Goal: Task Accomplishment & Management: Manage account settings

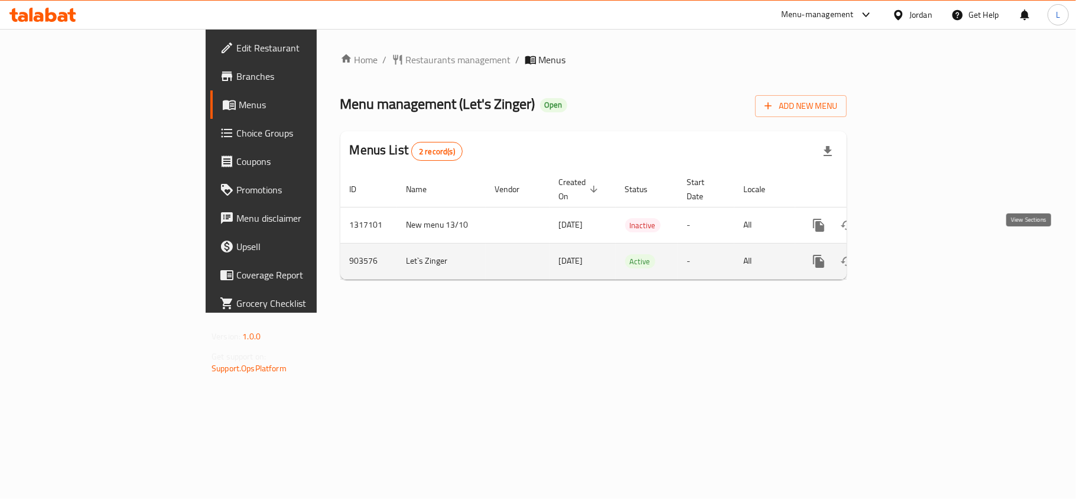
click at [910, 256] on icon "enhanced table" at bounding box center [904, 261] width 11 height 11
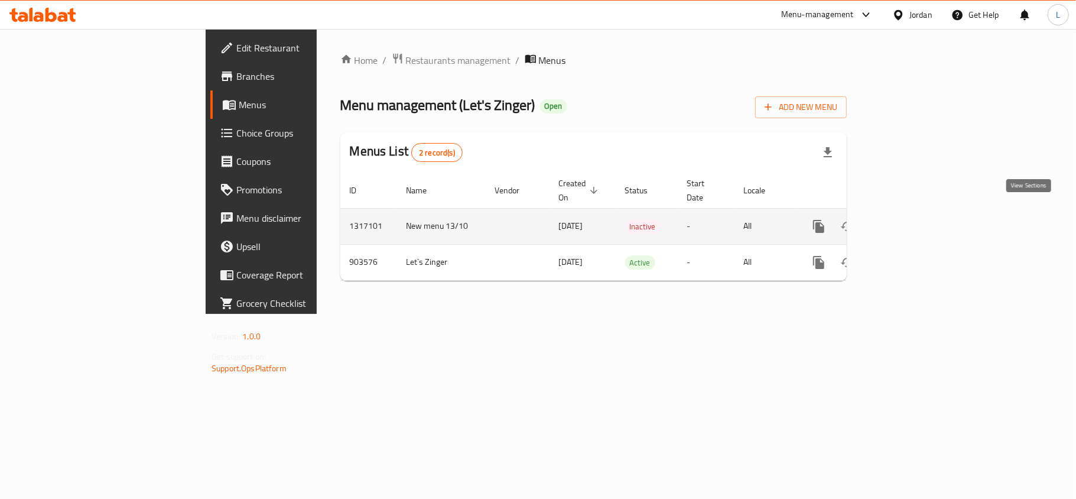
click at [911, 219] on icon "enhanced table" at bounding box center [904, 226] width 14 height 14
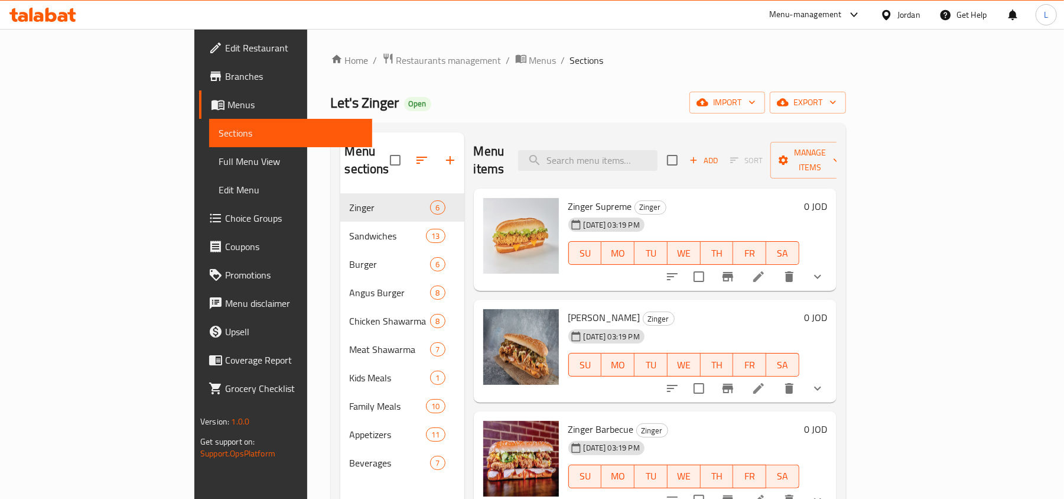
click at [624, 169] on div "Menu items Add Sort Manage items" at bounding box center [655, 160] width 363 height 56
click at [624, 154] on input "search" at bounding box center [587, 160] width 139 height 21
paste input "mixed pickles"
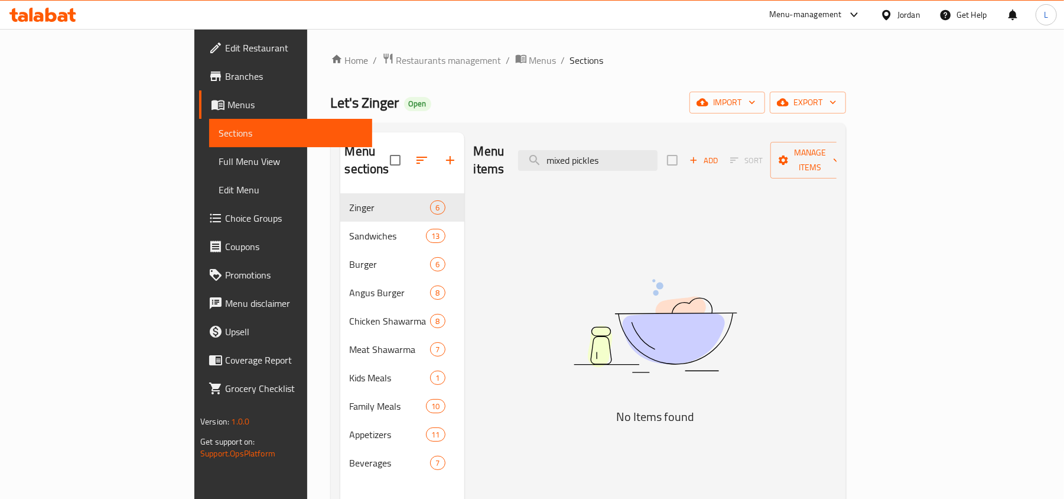
drag, startPoint x: 641, startPoint y: 154, endPoint x: 584, endPoint y: 154, distance: 57.3
click at [585, 154] on div "Menu items mixed pickles Add Sort Manage items" at bounding box center [655, 160] width 363 height 56
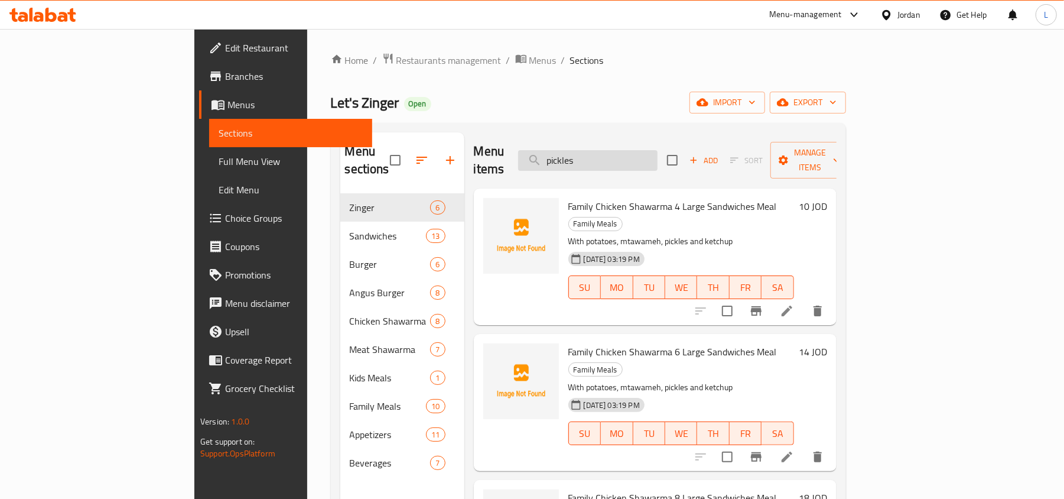
click at [620, 154] on input "pickles" at bounding box center [587, 160] width 139 height 21
click at [615, 151] on input "pickles" at bounding box center [587, 160] width 139 height 21
drag, startPoint x: 644, startPoint y: 161, endPoint x: 512, endPoint y: 157, distance: 131.8
click at [512, 157] on div "Menu items pickles Add Sort Manage items" at bounding box center [655, 160] width 363 height 56
paste input "Pickles"
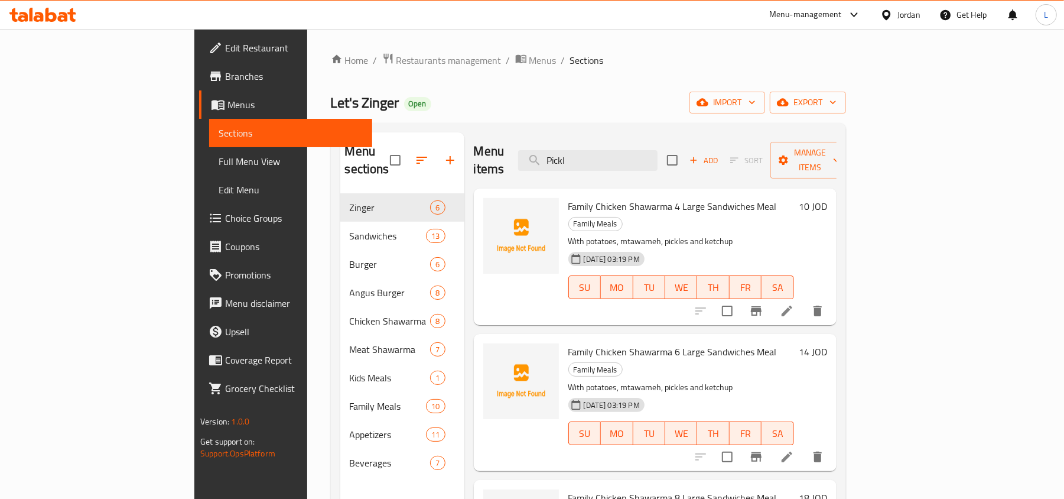
drag, startPoint x: 648, startPoint y: 150, endPoint x: 511, endPoint y: 144, distance: 137.2
click at [511, 144] on div "Menu items Pickl Add Sort Manage items" at bounding box center [655, 160] width 363 height 56
paste input "kids"
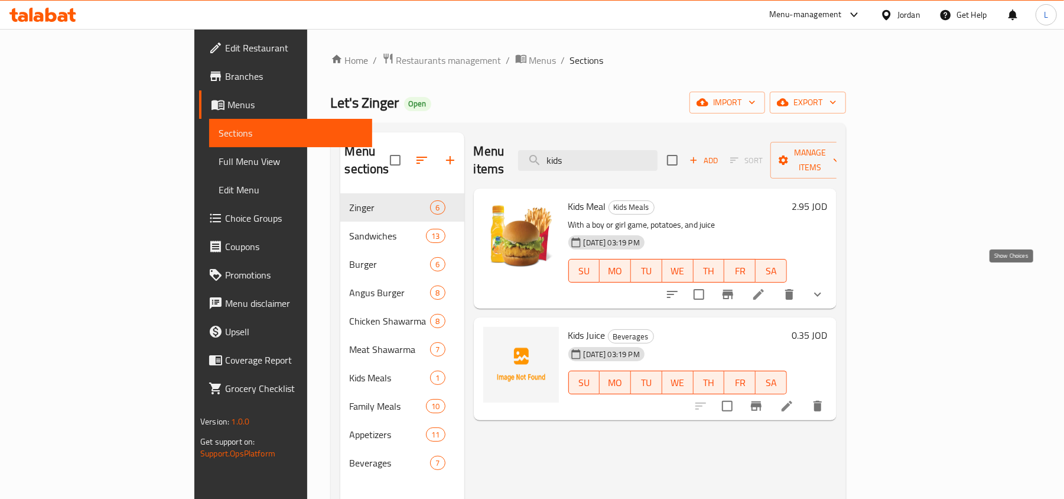
type input "kids"
click at [821, 293] on icon "show more" at bounding box center [817, 295] width 7 height 4
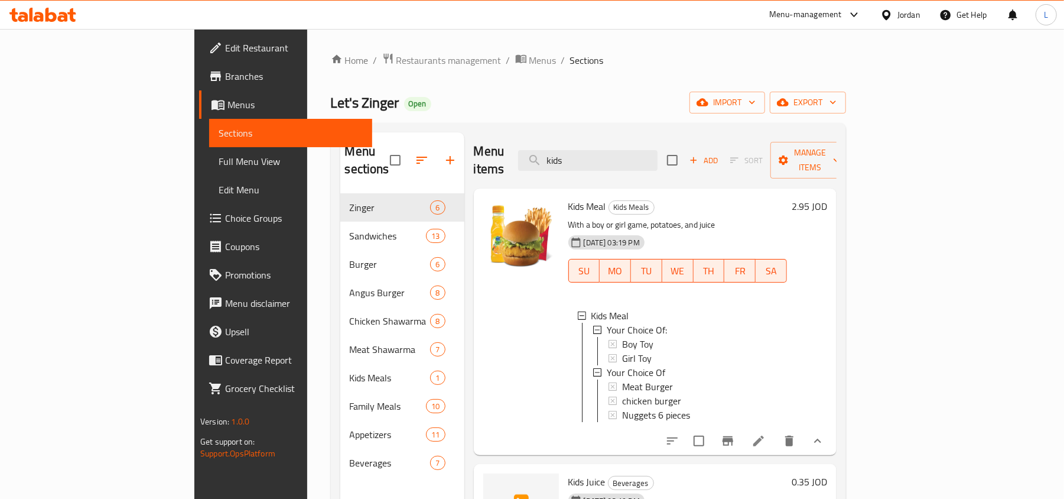
drag, startPoint x: 665, startPoint y: 160, endPoint x: 521, endPoint y: 156, distance: 144.8
click at [528, 158] on div "Menu items kids Add Sort Manage items" at bounding box center [655, 160] width 363 height 56
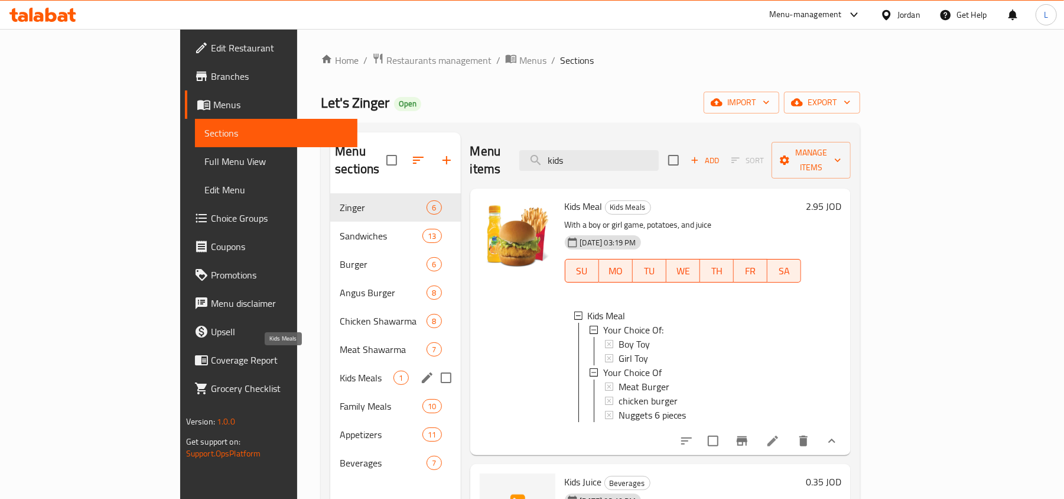
click at [340, 371] on span "Kids Meals" at bounding box center [367, 378] width 54 height 14
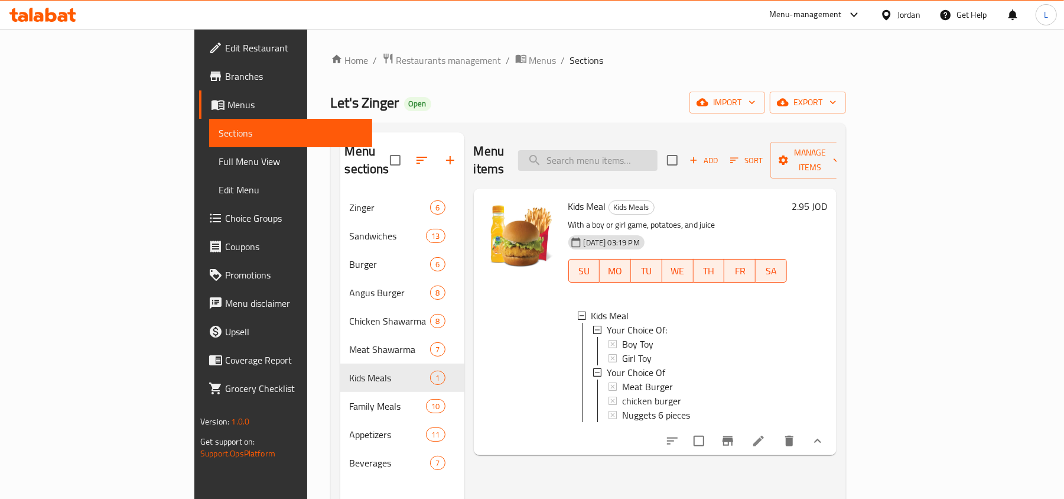
click at [655, 150] on input "search" at bounding box center [587, 160] width 139 height 21
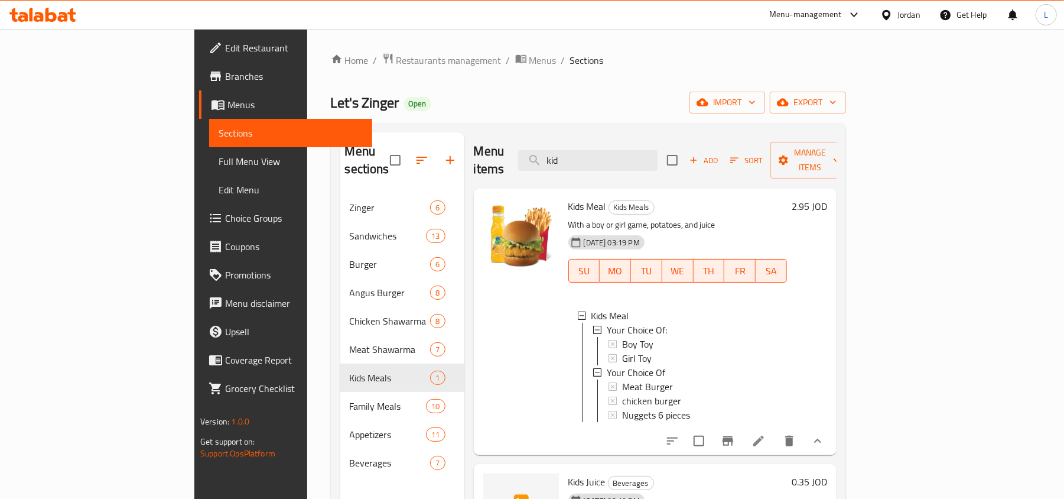
drag, startPoint x: 665, startPoint y: 154, endPoint x: 517, endPoint y: 137, distance: 149.3
click at [517, 137] on div "Menu items kid Add Sort Manage items" at bounding box center [655, 160] width 363 height 56
paste input "شاورما دجاج عربي"
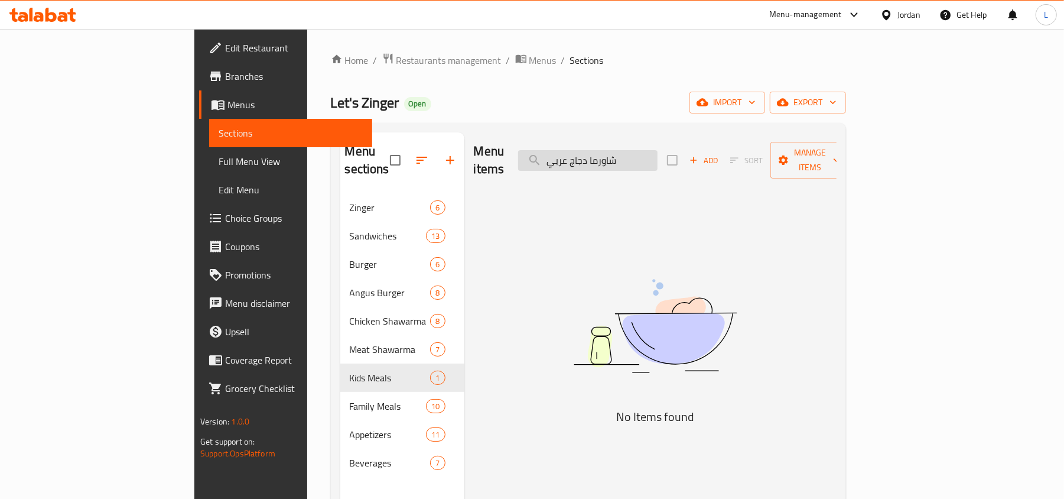
drag, startPoint x: 618, startPoint y: 154, endPoint x: 660, endPoint y: 151, distance: 42.7
click at [658, 151] on input "شاورما دجاج عربي" at bounding box center [587, 160] width 139 height 21
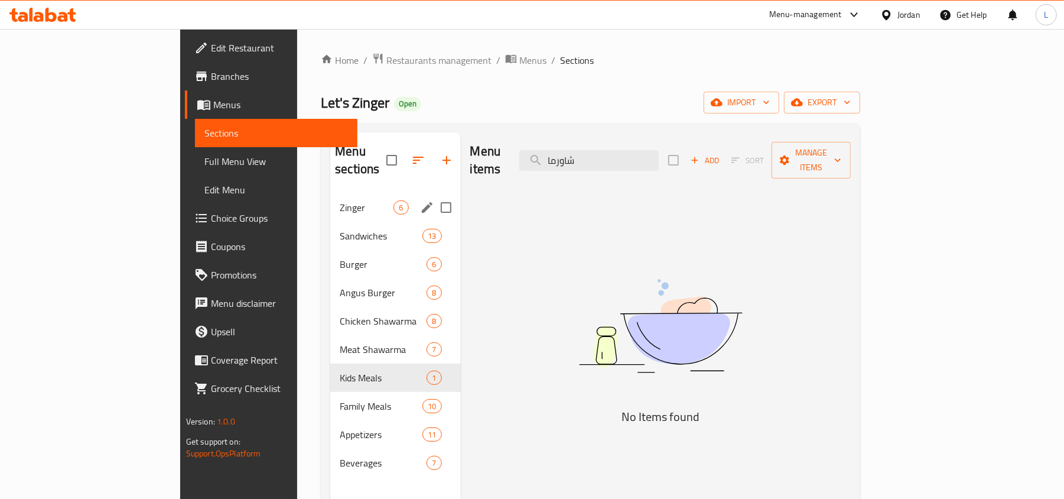
type input "شاورما"
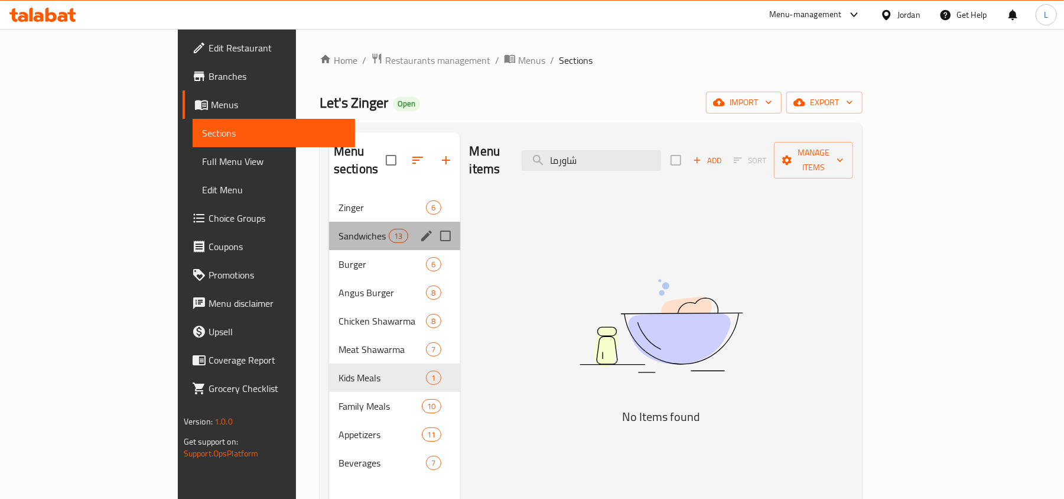
click at [329, 222] on div "Sandwiches 13" at bounding box center [394, 236] width 131 height 28
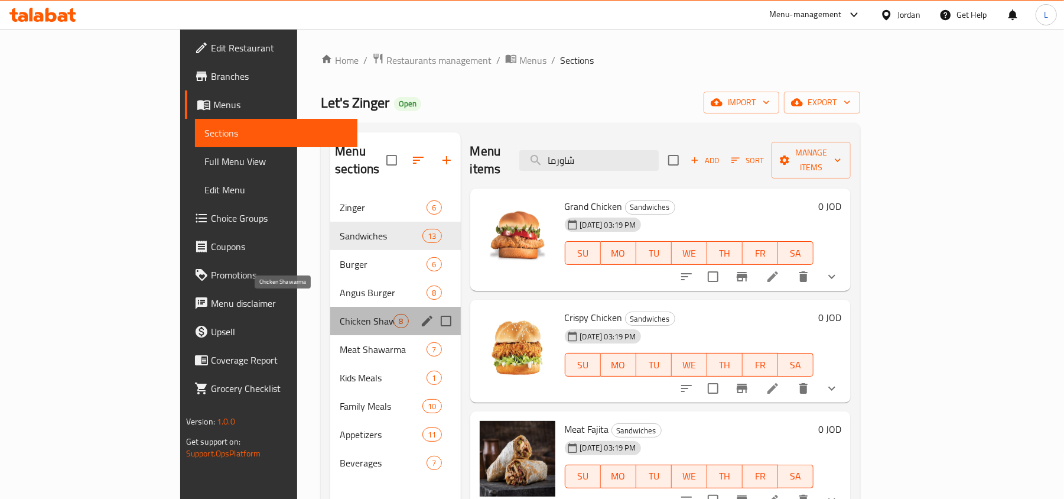
click at [340, 314] on span "Chicken Shawarma" at bounding box center [367, 321] width 54 height 14
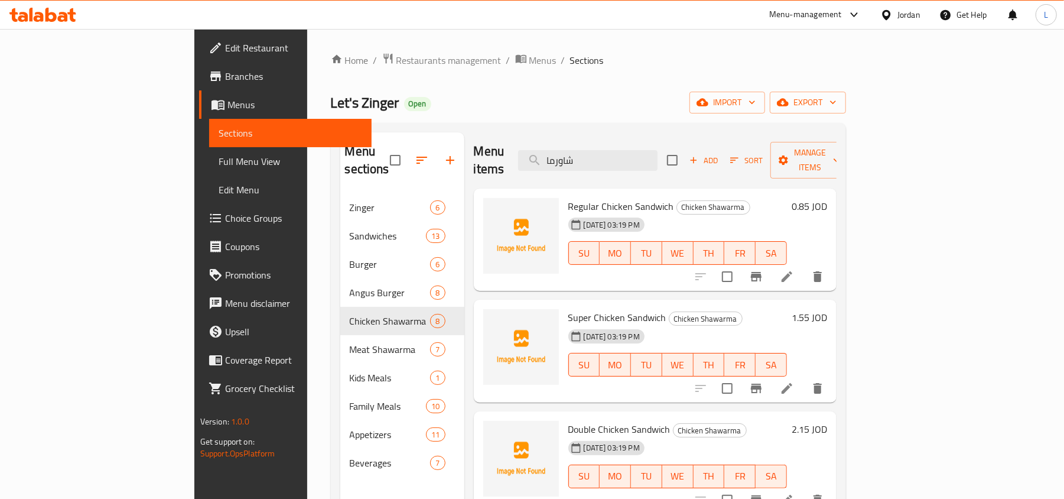
drag, startPoint x: 660, startPoint y: 159, endPoint x: 462, endPoint y: 158, distance: 198.6
click at [509, 138] on div "Menu items شاورما Add Sort Manage items" at bounding box center [655, 160] width 363 height 56
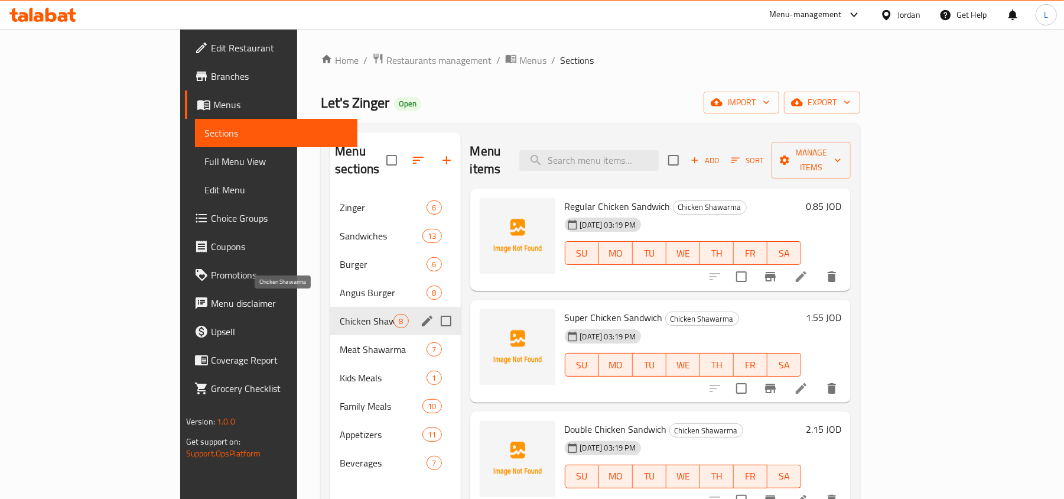
click at [340, 314] on span "Chicken Shawarma" at bounding box center [367, 321] width 54 height 14
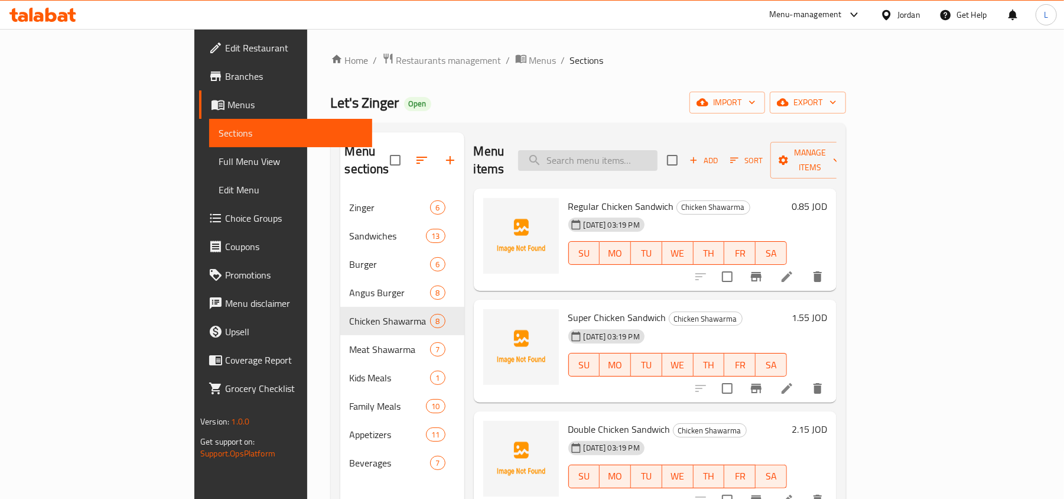
click at [635, 150] on input "search" at bounding box center [587, 160] width 139 height 21
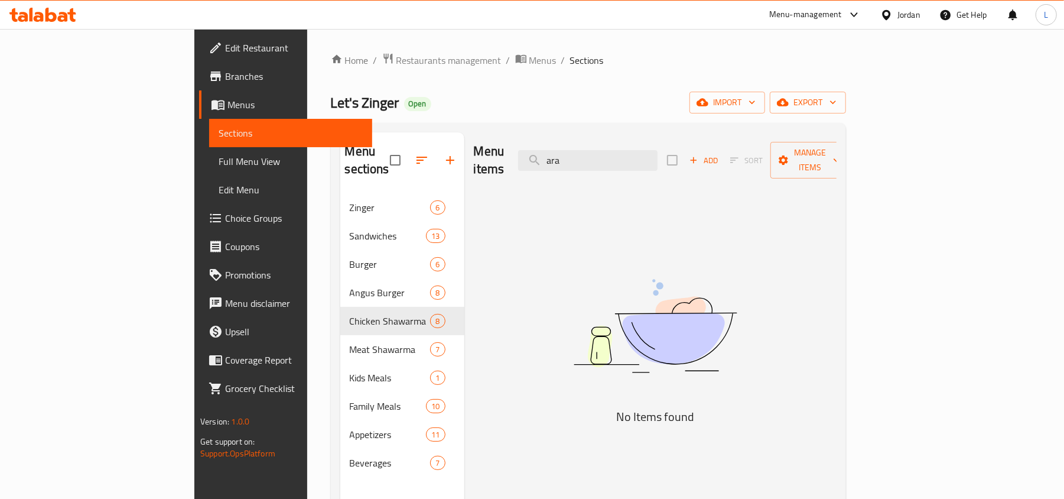
drag, startPoint x: 635, startPoint y: 145, endPoint x: 551, endPoint y: 149, distance: 84.0
click at [551, 149] on div "Menu items ara Add Sort Manage items" at bounding box center [655, 160] width 363 height 56
type input "عرب"
click at [530, 64] on span "Menus" at bounding box center [543, 60] width 27 height 14
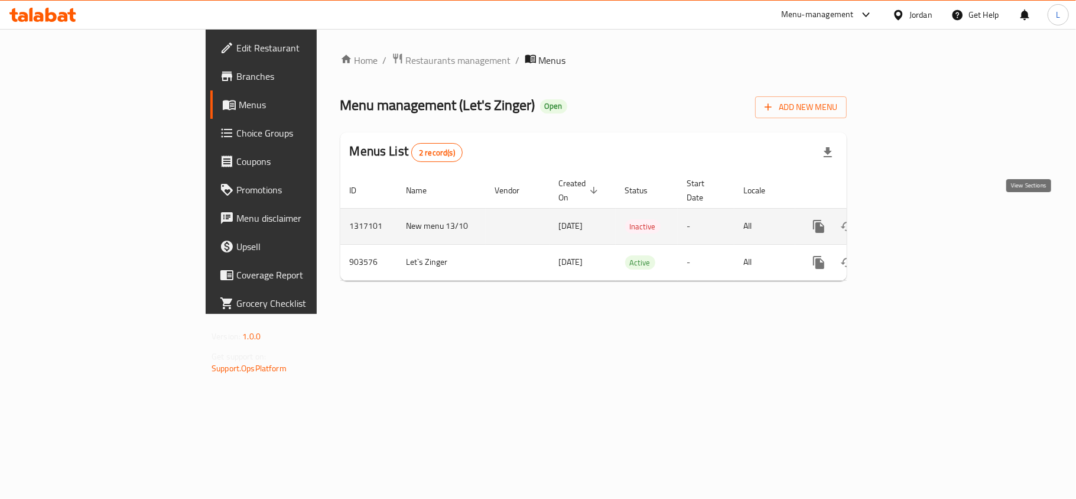
click at [911, 219] on icon "enhanced table" at bounding box center [904, 226] width 14 height 14
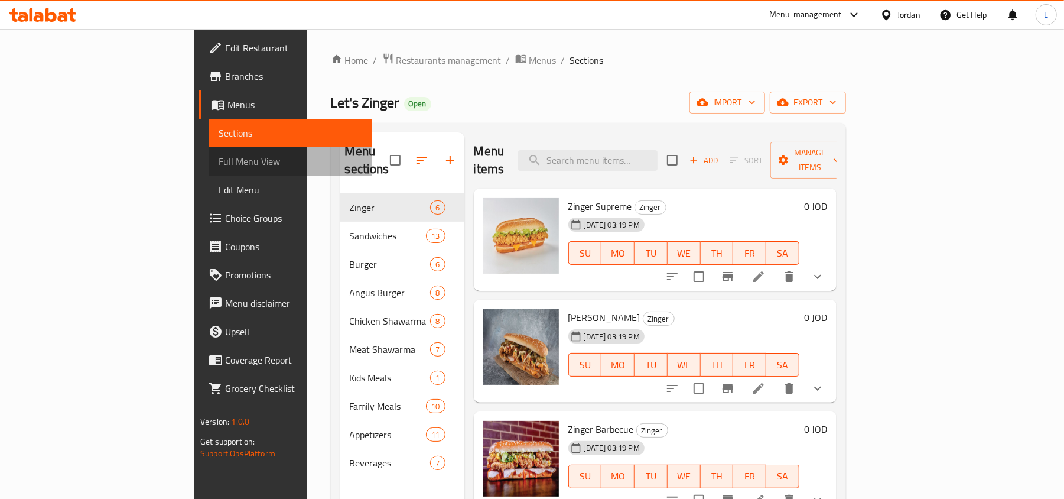
click at [219, 166] on span "Full Menu View" at bounding box center [291, 161] width 144 height 14
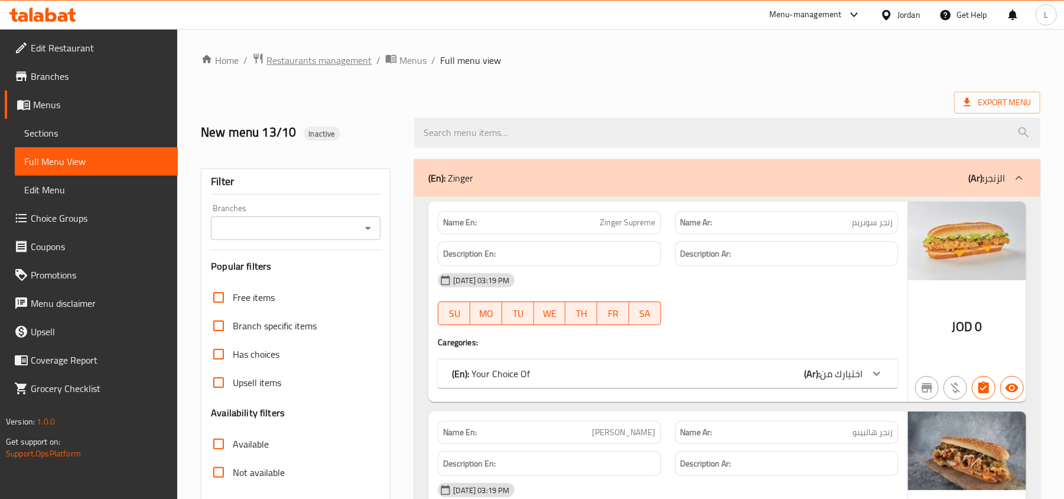
click at [310, 58] on span "Restaurants management" at bounding box center [319, 60] width 105 height 14
click at [81, 72] on span "Branches" at bounding box center [100, 76] width 138 height 14
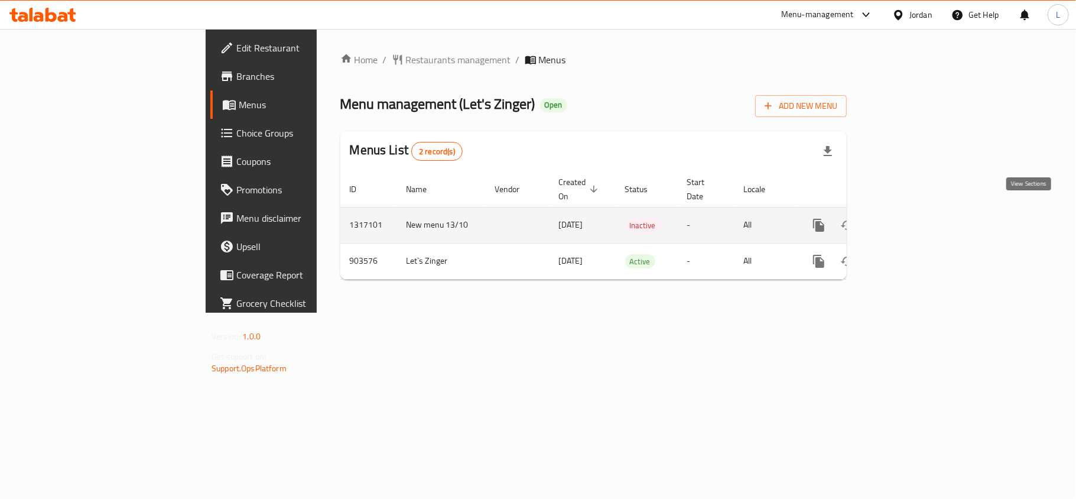
click at [918, 211] on link "enhanced table" at bounding box center [904, 225] width 28 height 28
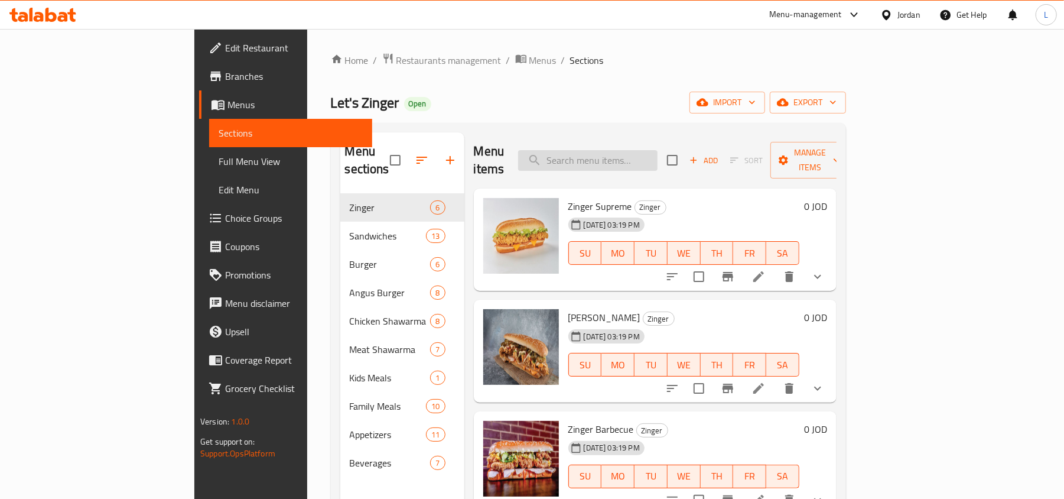
click at [658, 151] on input "search" at bounding box center [587, 160] width 139 height 21
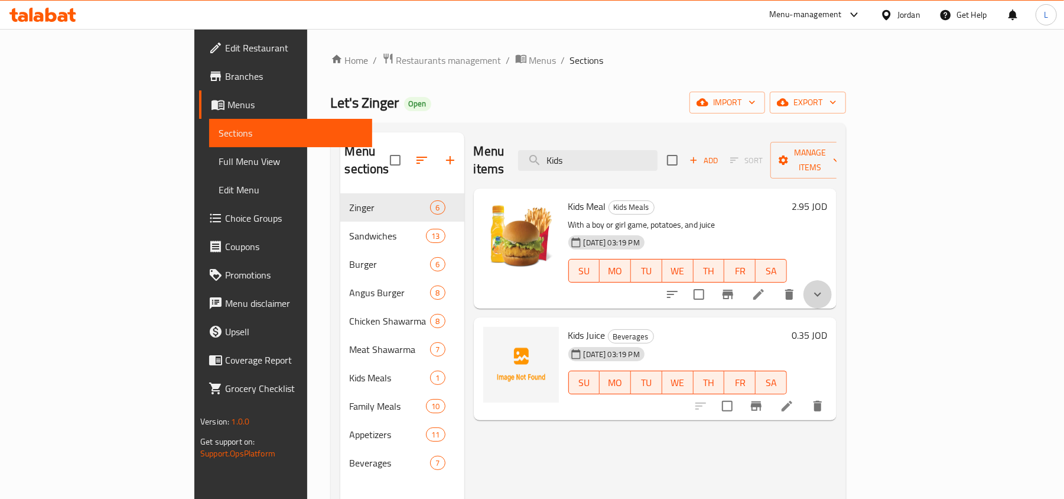
click at [832, 280] on button "show more" at bounding box center [818, 294] width 28 height 28
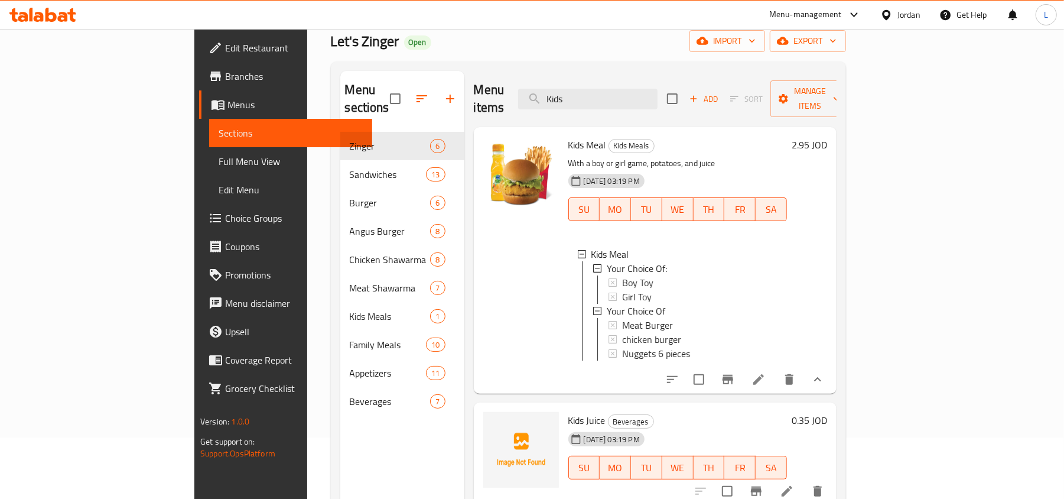
scroll to position [79, 0]
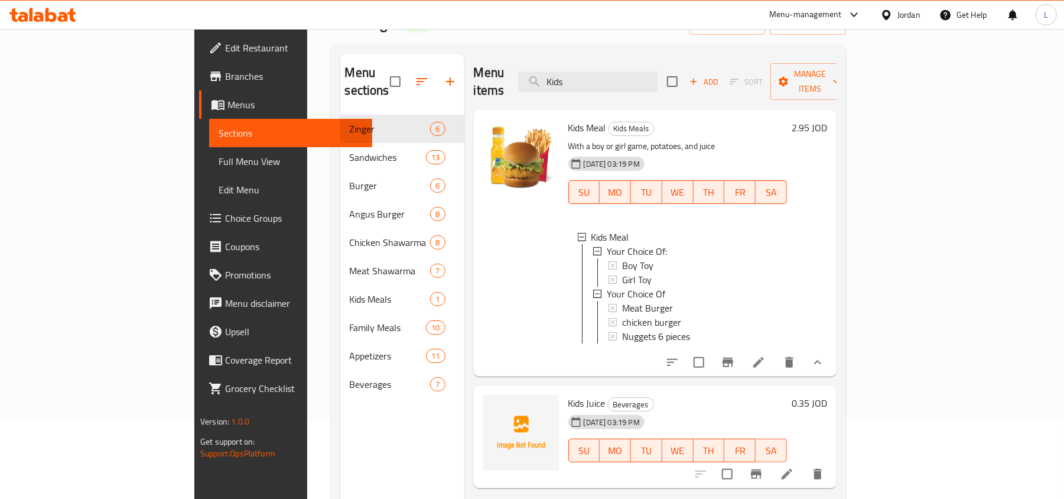
drag, startPoint x: 669, startPoint y: 69, endPoint x: 545, endPoint y: 74, distance: 124.3
click at [528, 83] on div "Menu items Kids Add Sort Manage items" at bounding box center [655, 82] width 363 height 56
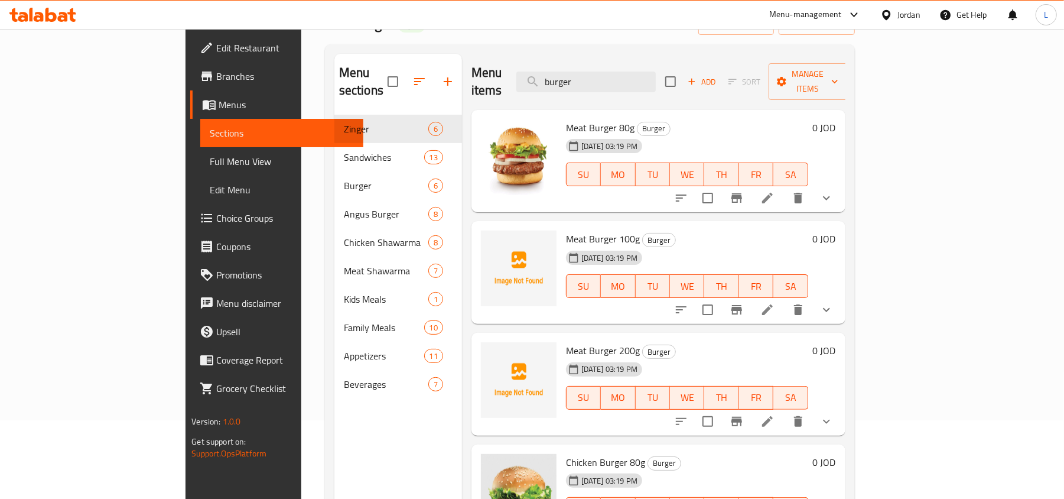
type input "burger"
click at [841, 184] on button "show more" at bounding box center [827, 198] width 28 height 28
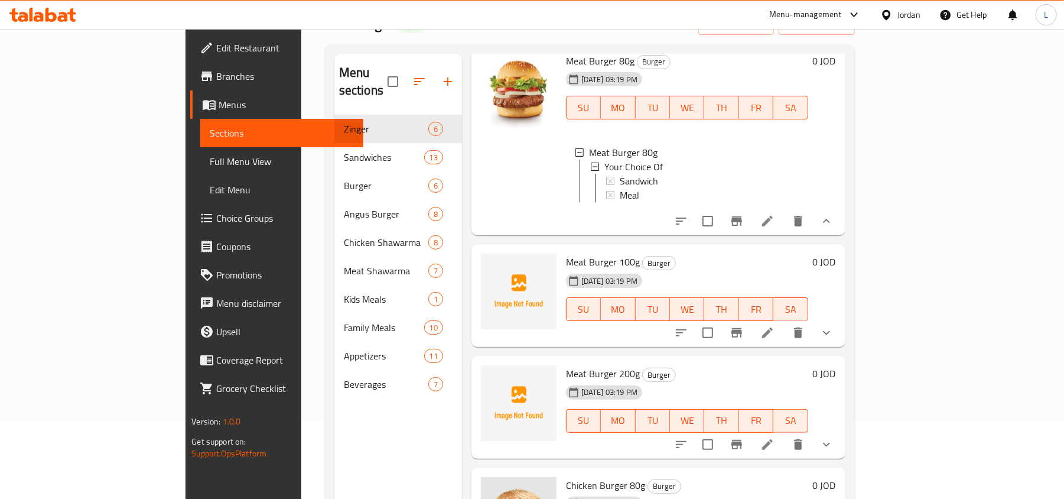
scroll to position [157, 0]
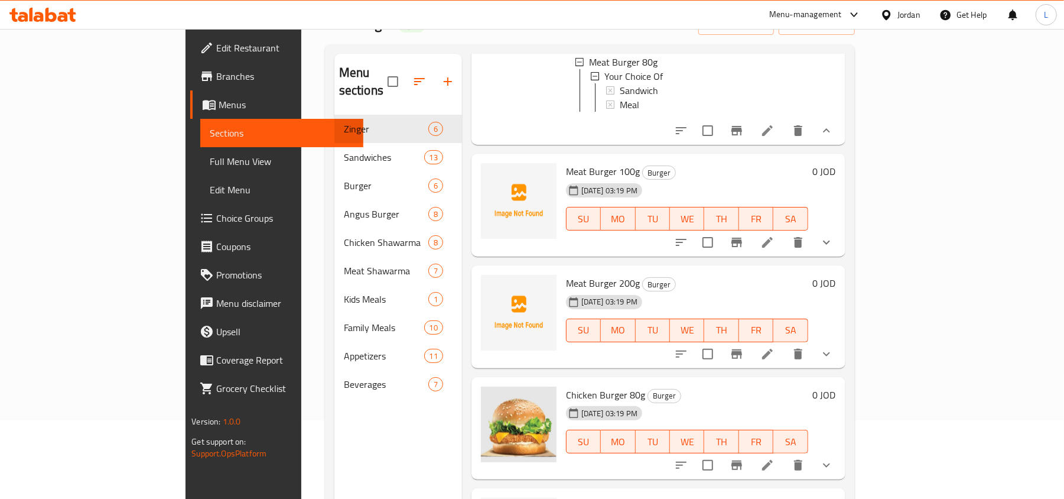
click at [841, 228] on button "show more" at bounding box center [827, 242] width 28 height 28
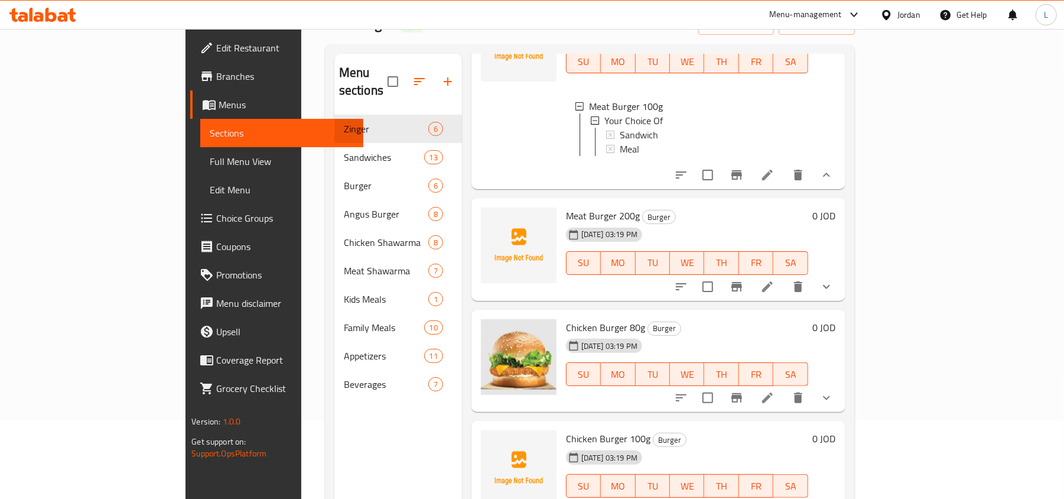
scroll to position [315, 0]
click at [834, 290] on icon "show more" at bounding box center [827, 286] width 14 height 14
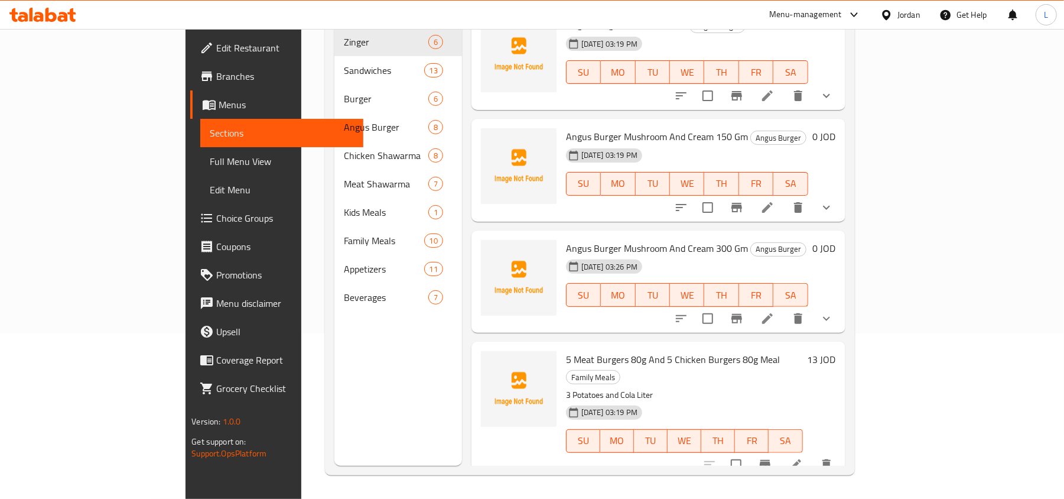
scroll to position [1654, 0]
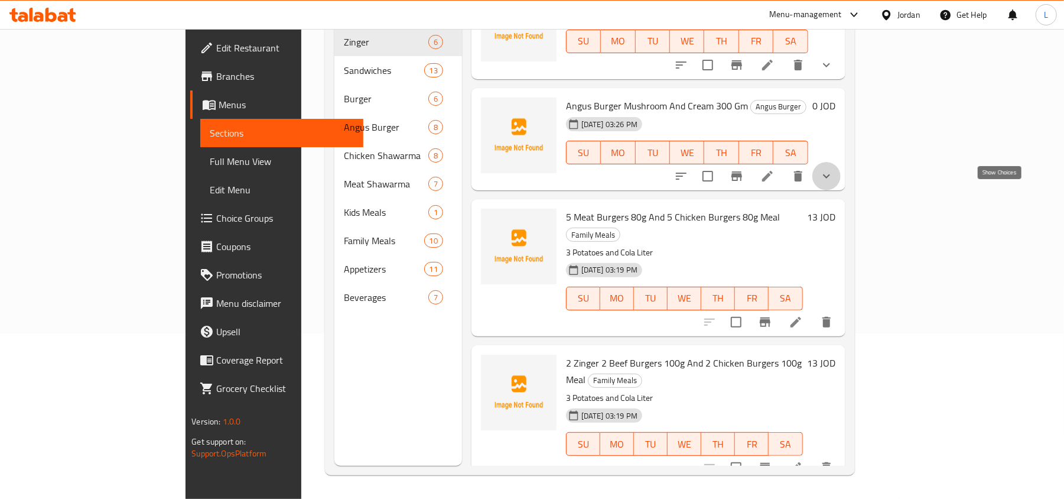
click at [834, 183] on icon "show more" at bounding box center [827, 176] width 14 height 14
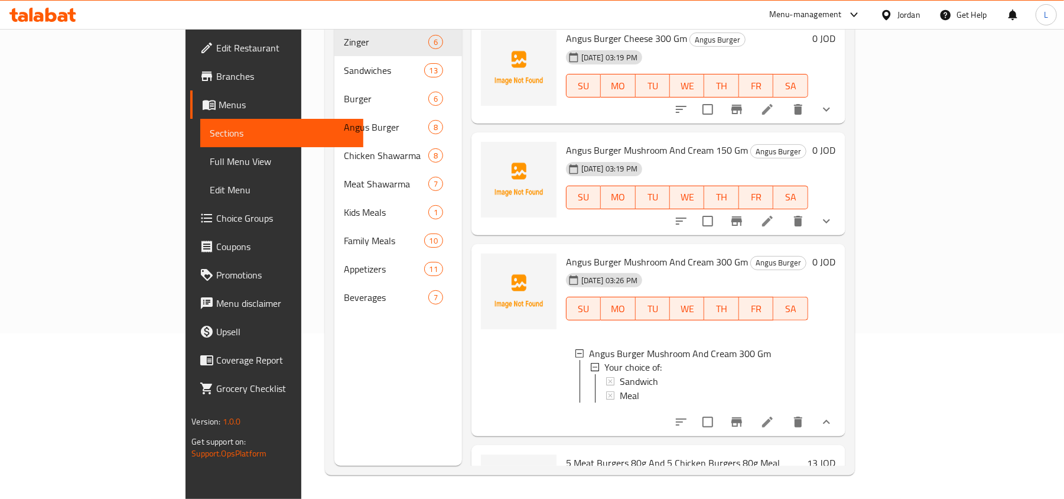
scroll to position [1496, 0]
click at [834, 229] on icon "show more" at bounding box center [827, 222] width 14 height 14
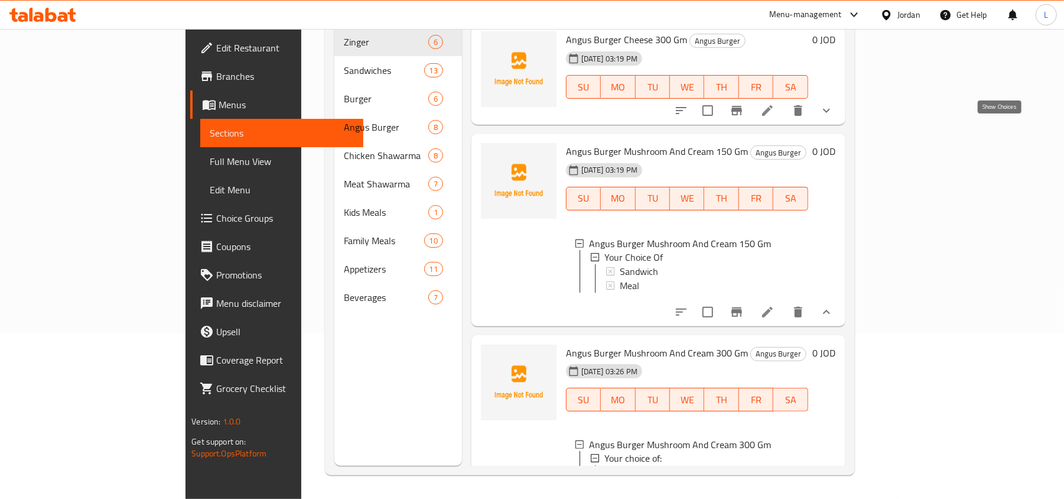
click at [834, 118] on icon "show more" at bounding box center [827, 110] width 14 height 14
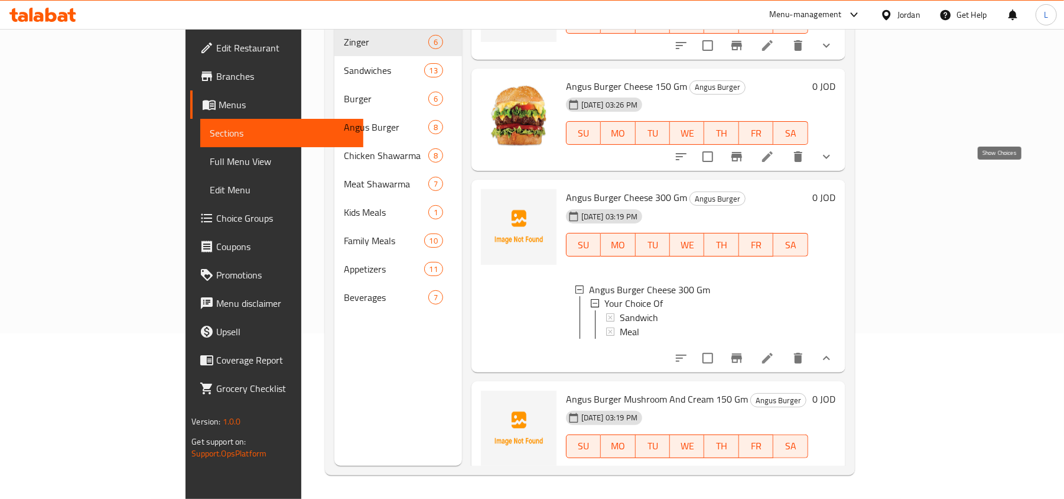
click at [834, 164] on icon "show more" at bounding box center [827, 157] width 14 height 14
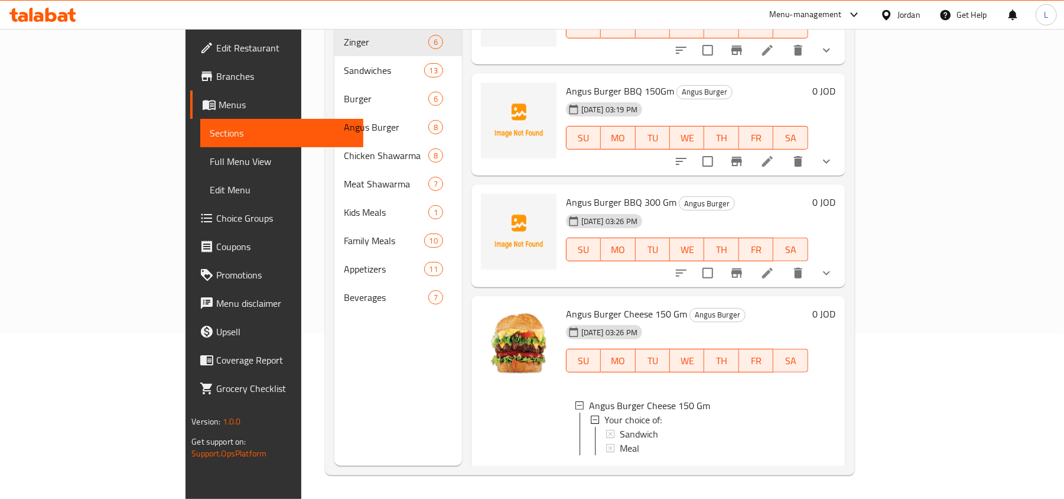
scroll to position [1024, 0]
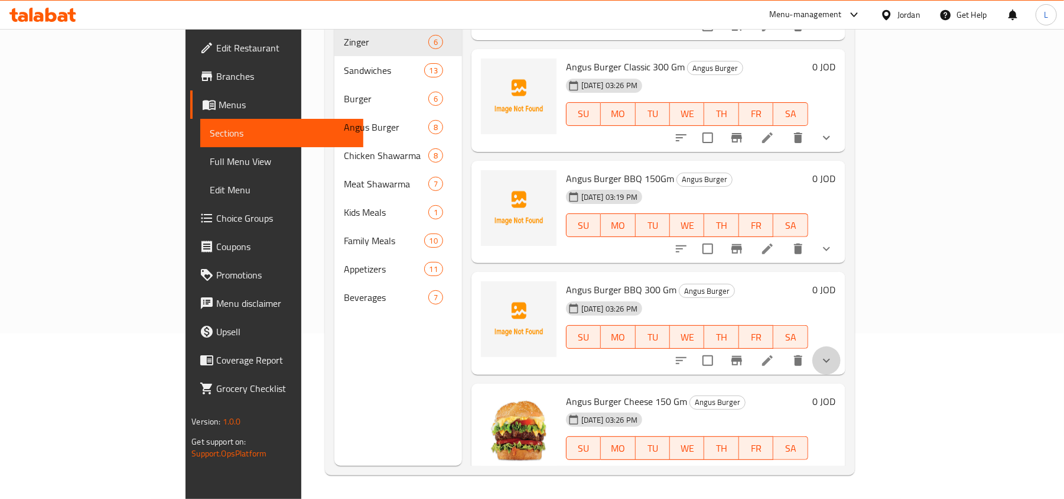
click at [841, 372] on button "show more" at bounding box center [827, 360] width 28 height 28
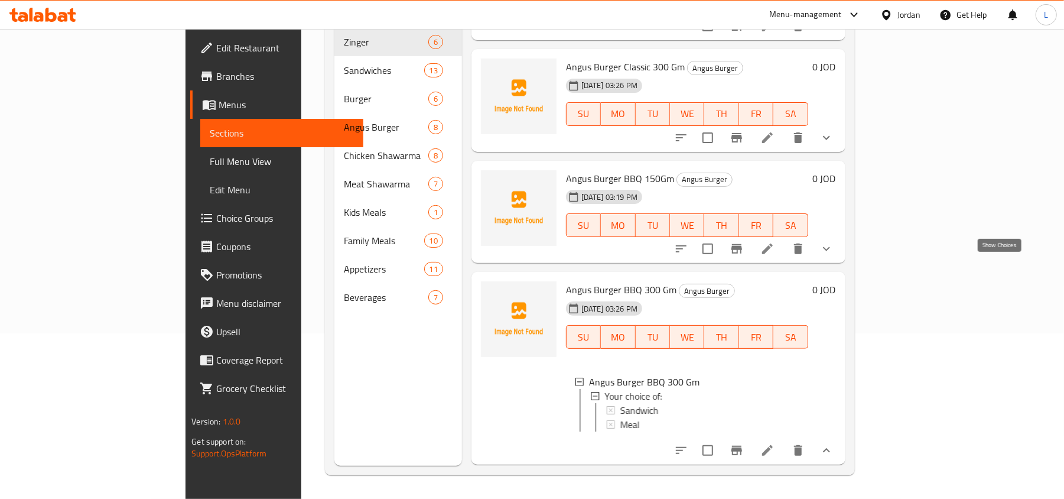
click at [834, 256] on icon "show more" at bounding box center [827, 249] width 14 height 14
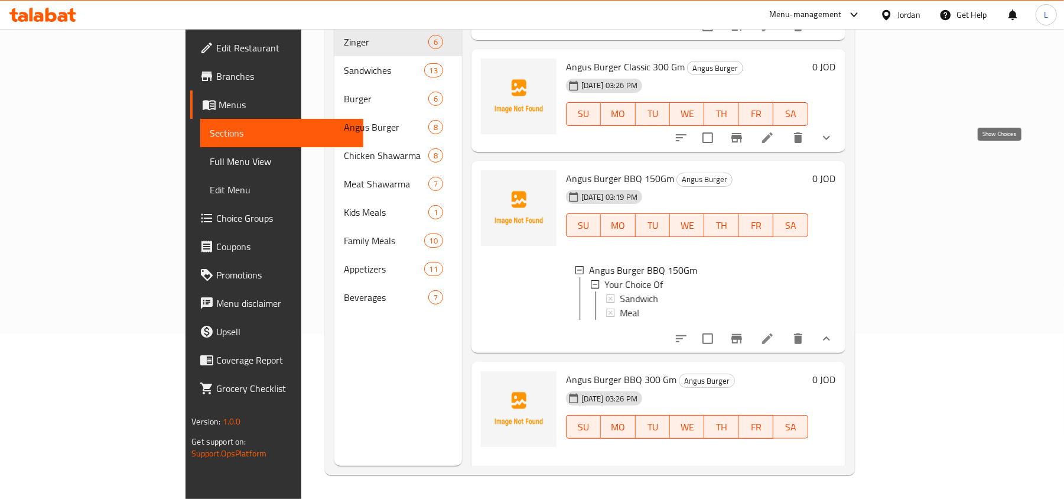
click at [834, 145] on icon "show more" at bounding box center [827, 138] width 14 height 14
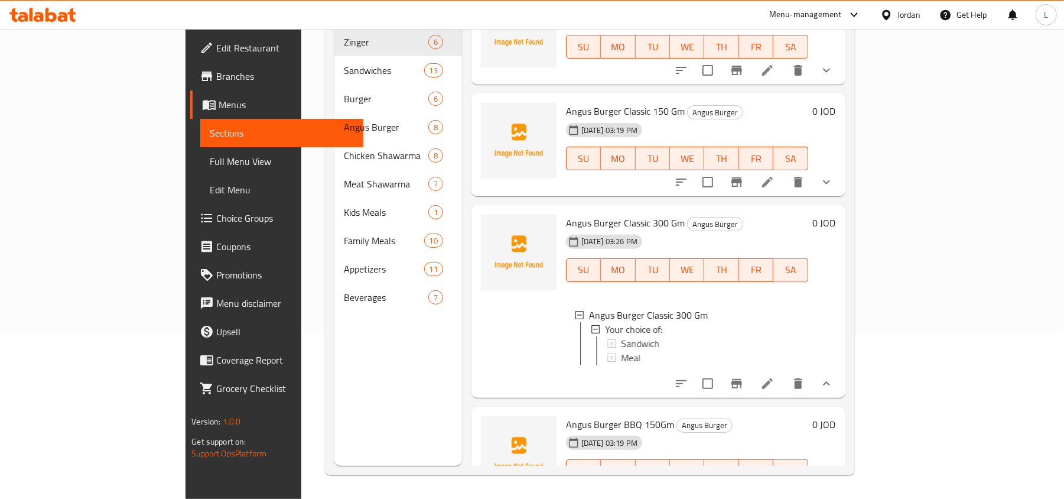
scroll to position [866, 0]
click at [841, 190] on button "show more" at bounding box center [827, 184] width 28 height 28
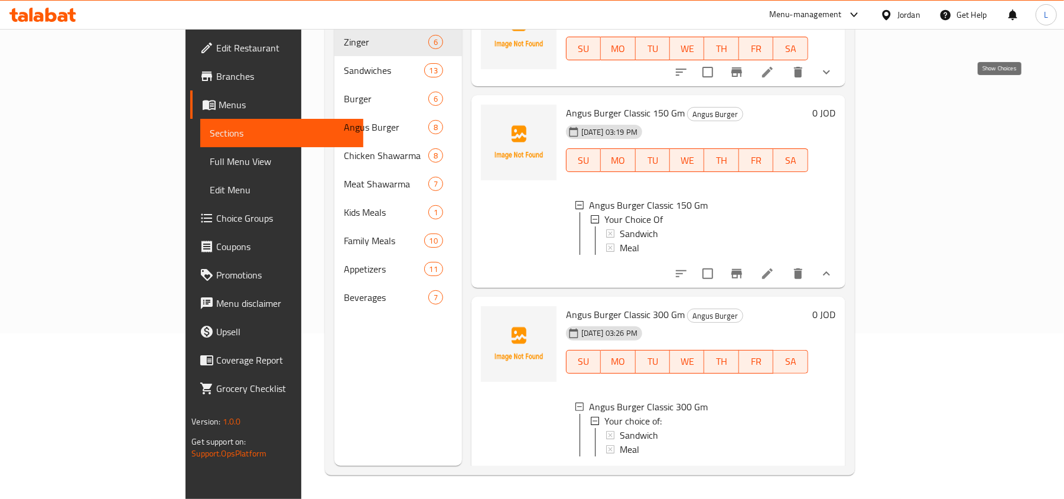
click at [841, 82] on button "show more" at bounding box center [827, 72] width 28 height 28
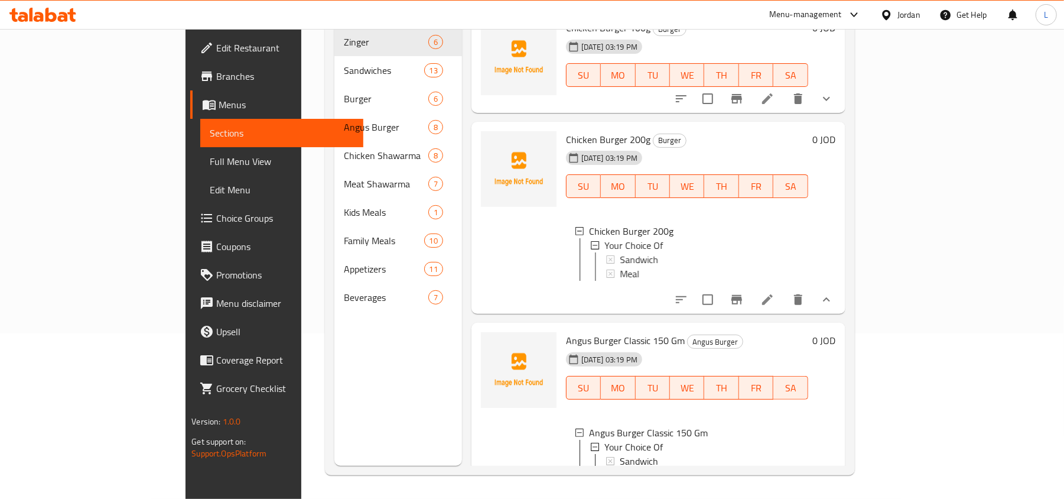
scroll to position [708, 0]
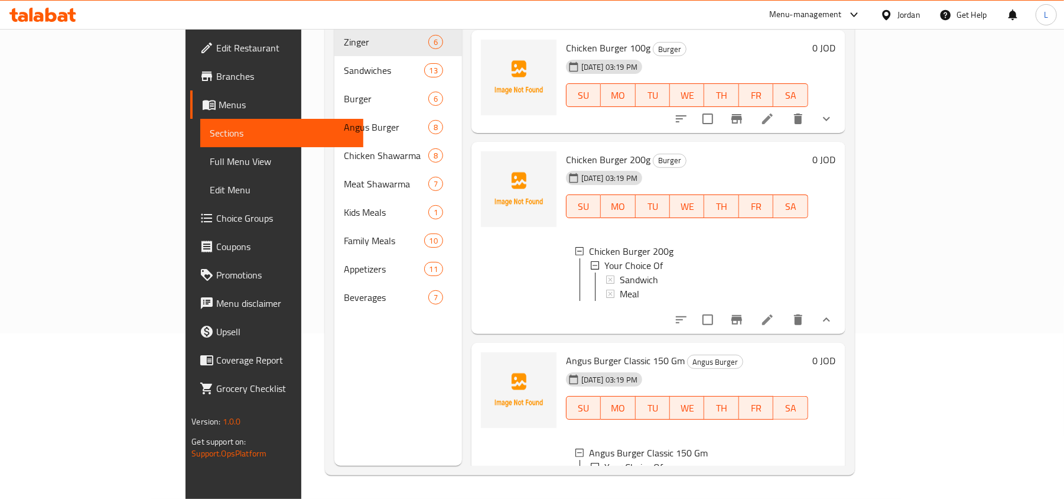
click at [841, 126] on button "show more" at bounding box center [827, 119] width 28 height 28
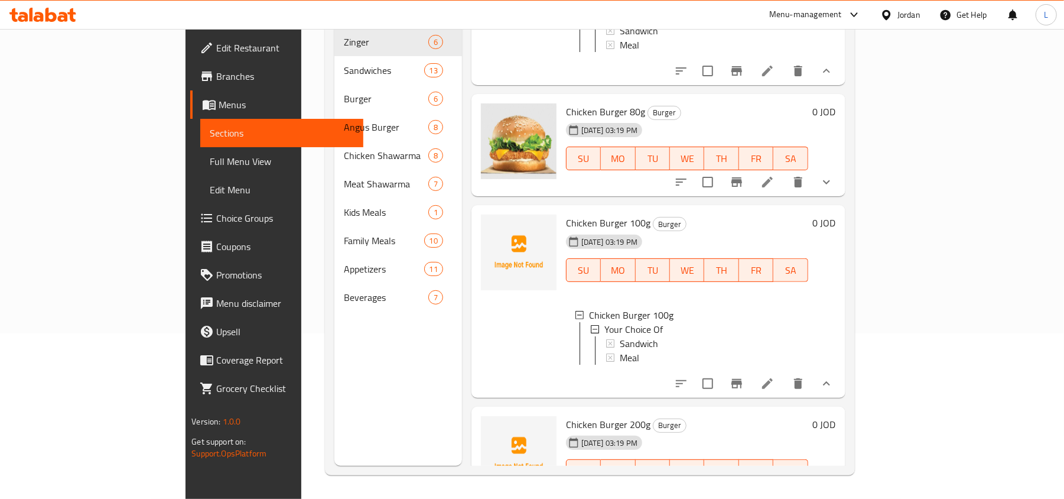
scroll to position [472, 0]
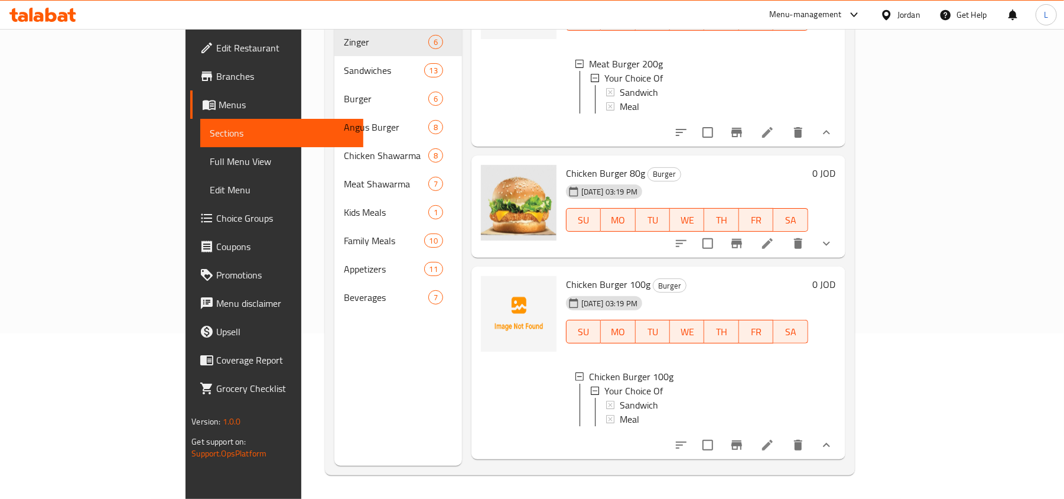
click at [841, 258] on button "show more" at bounding box center [827, 243] width 28 height 28
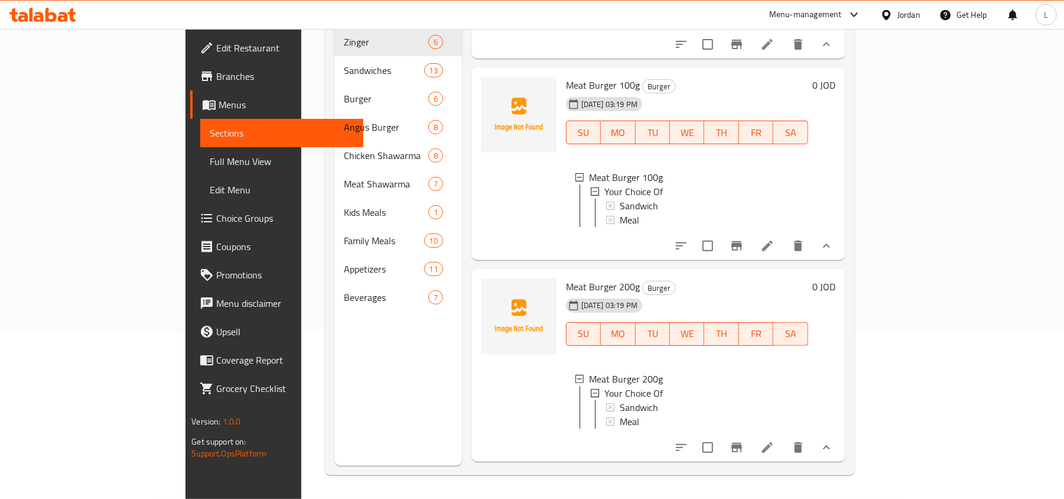
scroll to position [0, 0]
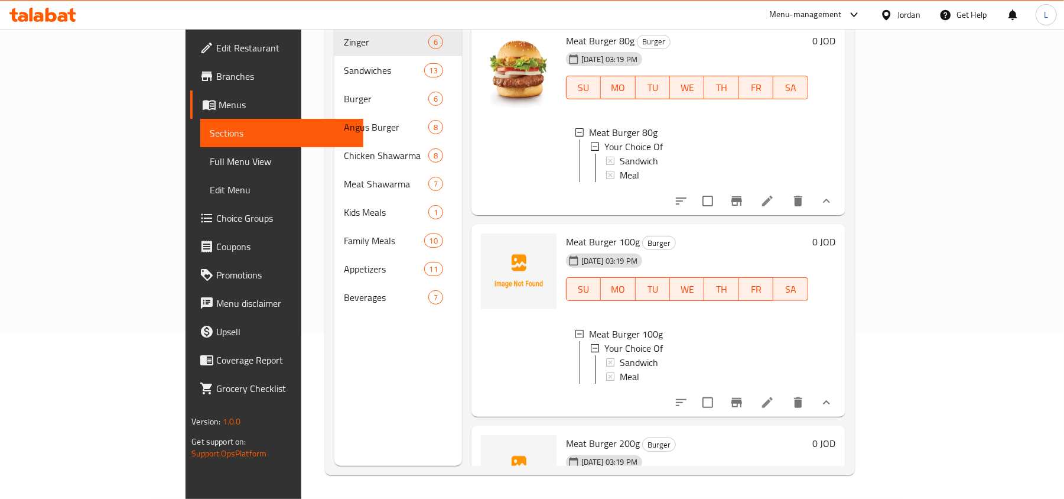
drag, startPoint x: 102, startPoint y: 155, endPoint x: 306, endPoint y: 2, distance: 254.6
click at [210, 155] on span "Full Menu View" at bounding box center [282, 161] width 144 height 14
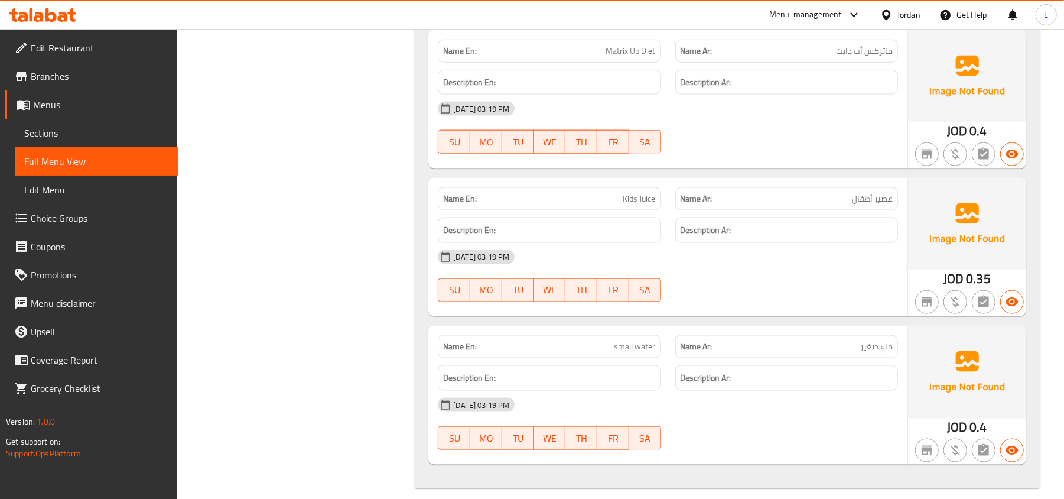
scroll to position [13945, 0]
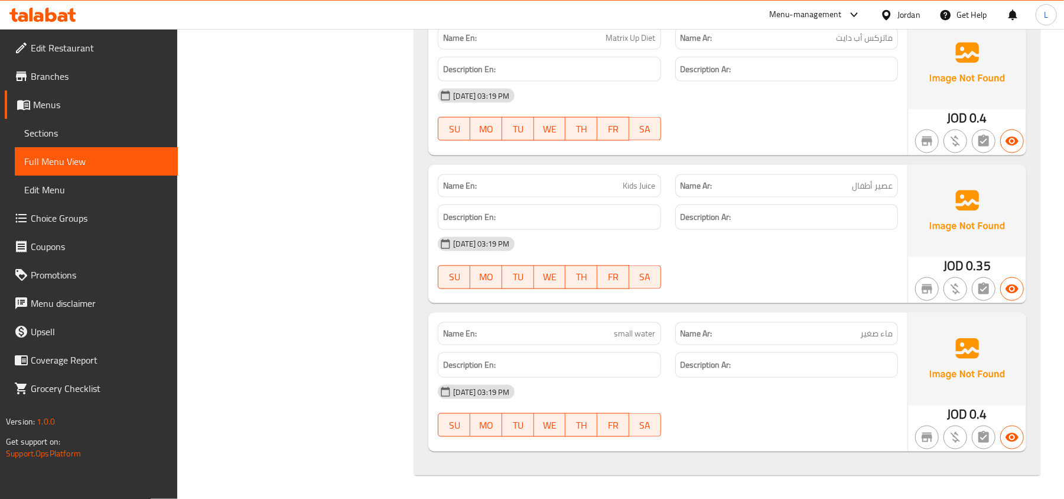
click at [615, 332] on span "small water" at bounding box center [635, 333] width 41 height 12
copy span "small water"
click at [641, 186] on span "Kids Juice" at bounding box center [640, 186] width 33 height 12
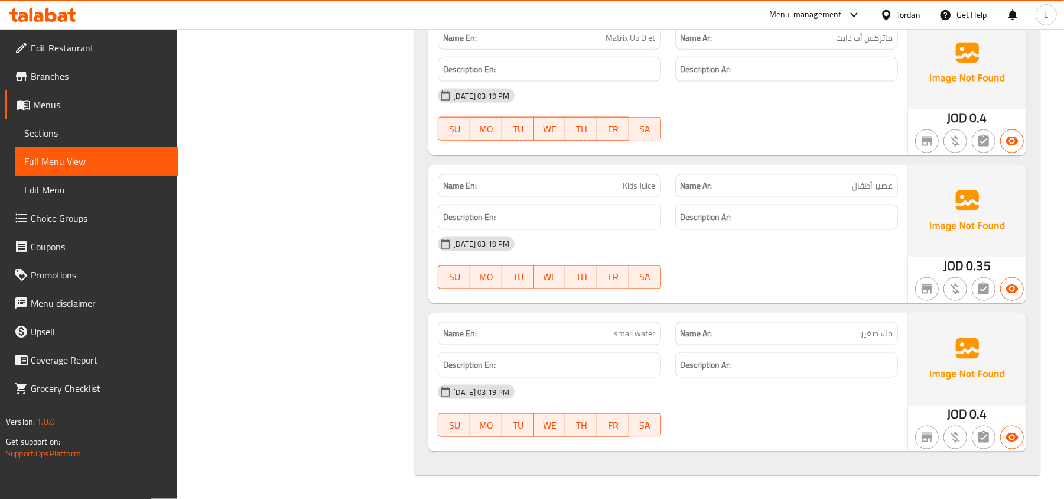
click at [641, 186] on span "Kids Juice" at bounding box center [640, 186] width 33 height 12
copy span "Kids Juice"
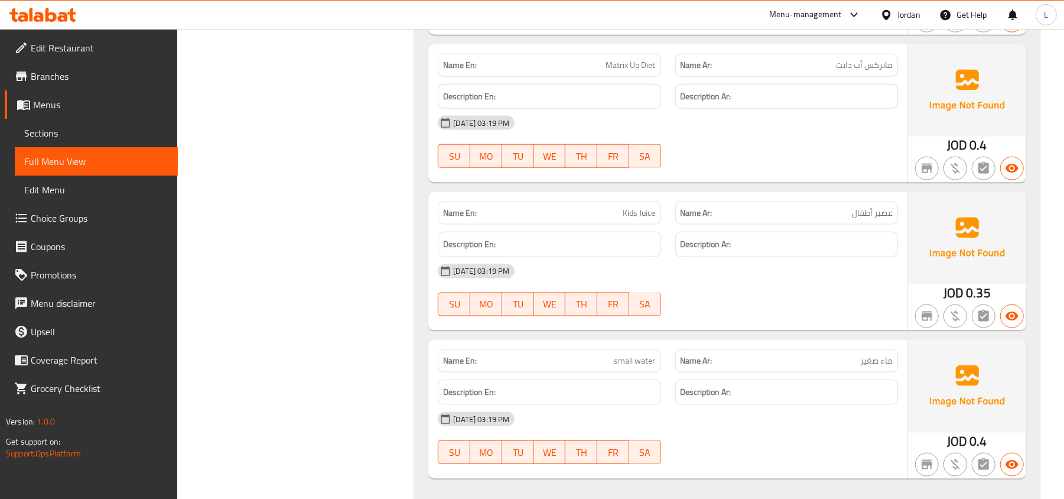
click at [625, 77] on div "Name En: Matrix Up Diet" at bounding box center [549, 65] width 223 height 23
copy span "Matrix Up Diet"
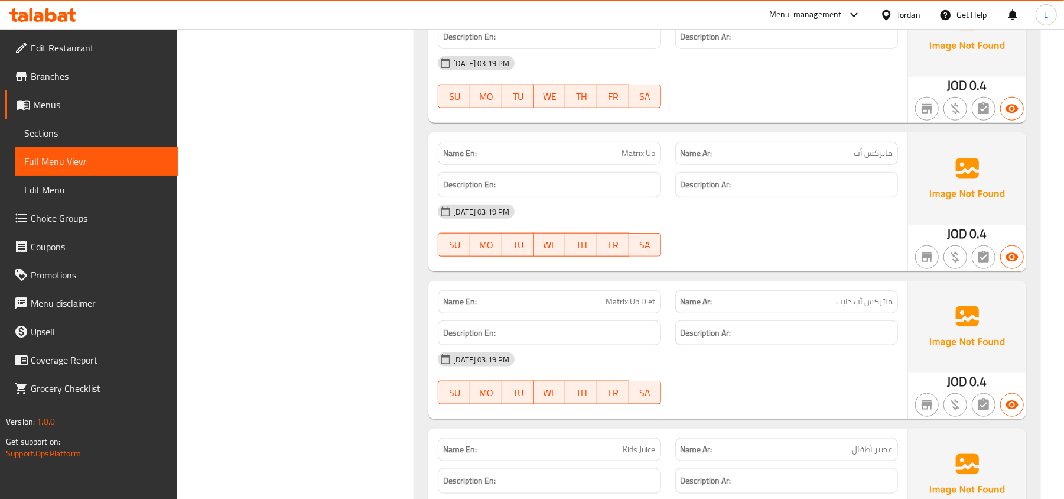
click at [634, 160] on span "Matrix Up" at bounding box center [639, 153] width 34 height 12
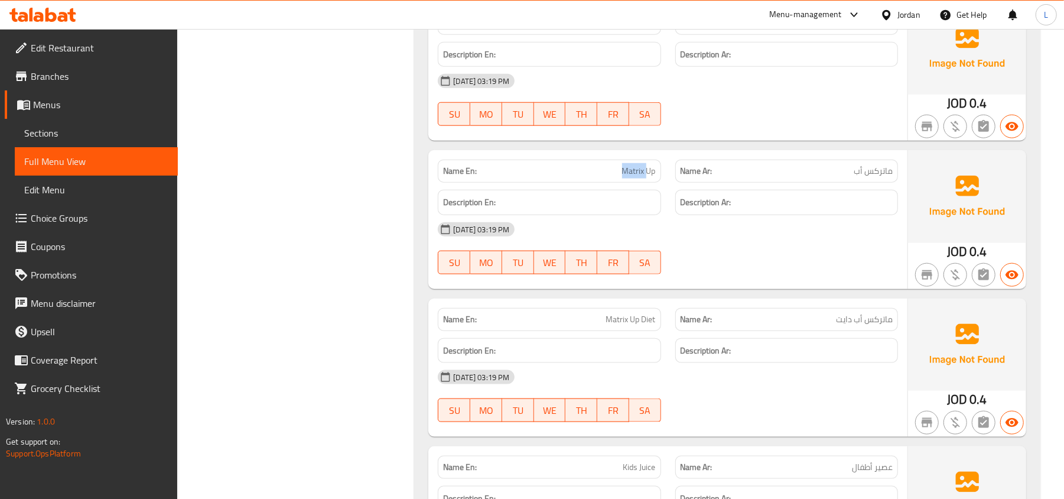
click at [634, 190] on div "Name En: Matrix Up" at bounding box center [549, 170] width 237 height 37
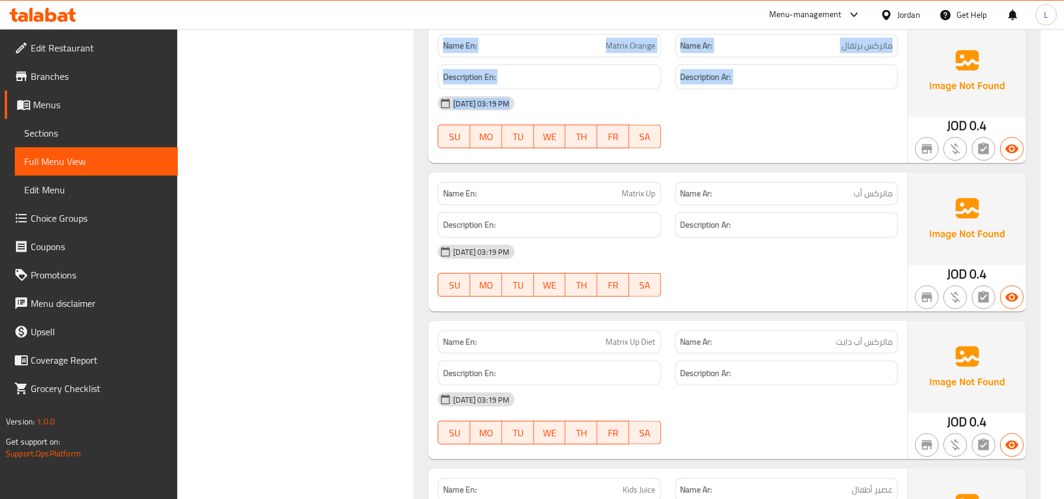
click at [634, 163] on div "Name En: Matrix Orange Name Ar: ماتركس برتقال Description En: Description Ar: 1…" at bounding box center [667, 94] width 479 height 138
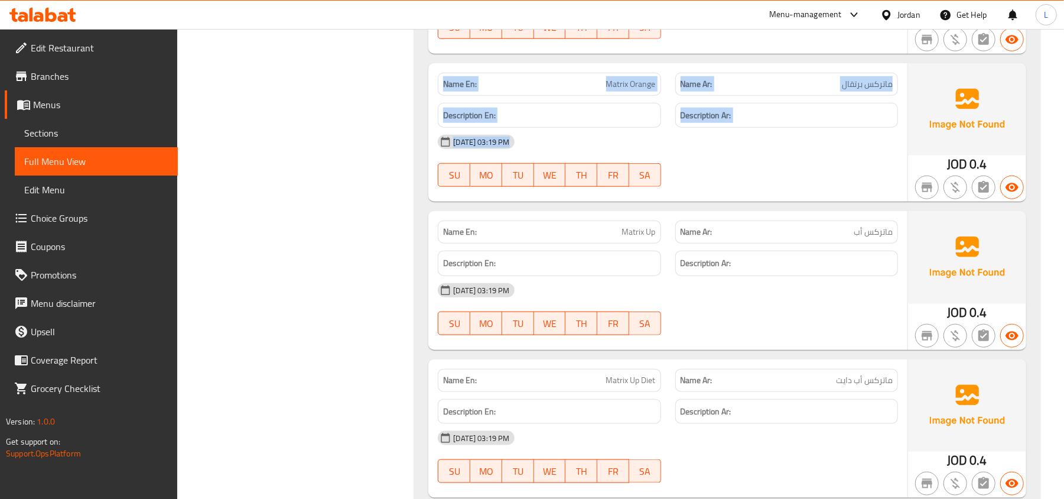
copy div "Name En: Matrix Orange Name Ar: ماتركس برتقال Description En: Description Ar: 1…"
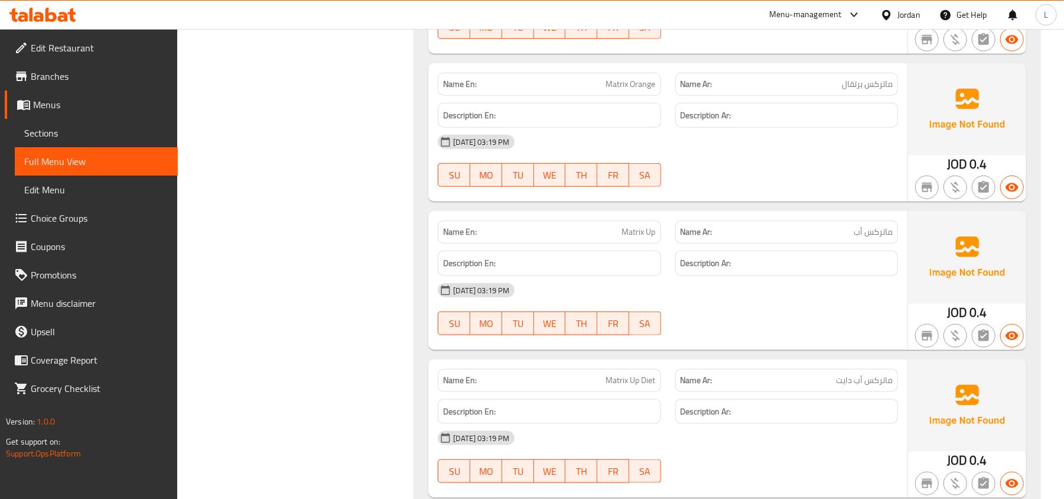
click at [648, 238] on span "Matrix Up" at bounding box center [639, 232] width 34 height 12
copy span "Matrix Up"
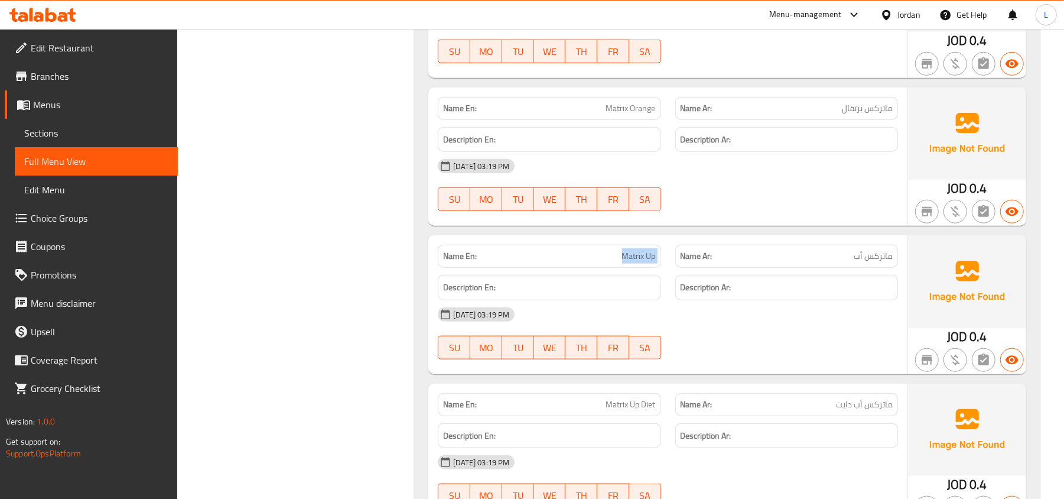
scroll to position [13473, 0]
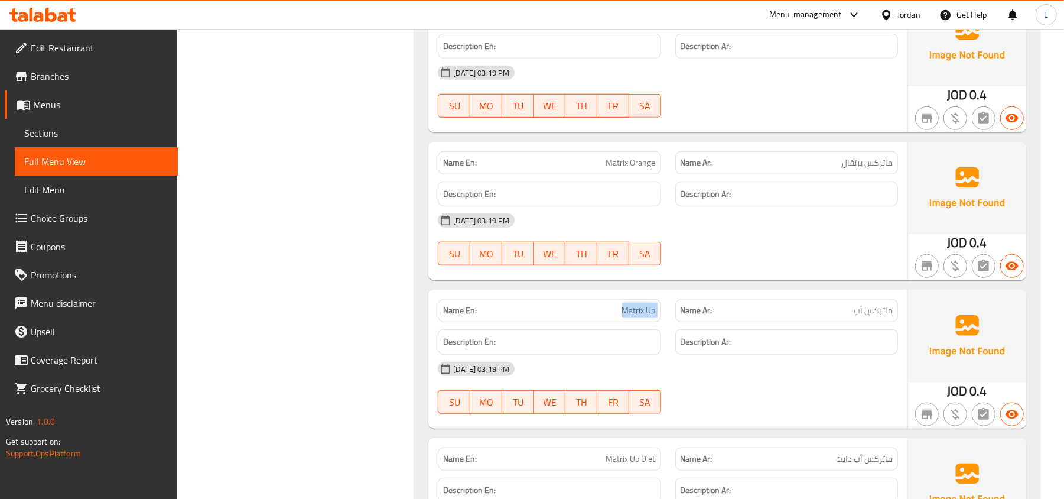
click at [628, 169] on span "Matrix Orange" at bounding box center [631, 163] width 50 height 12
copy span "Matrix Orange"
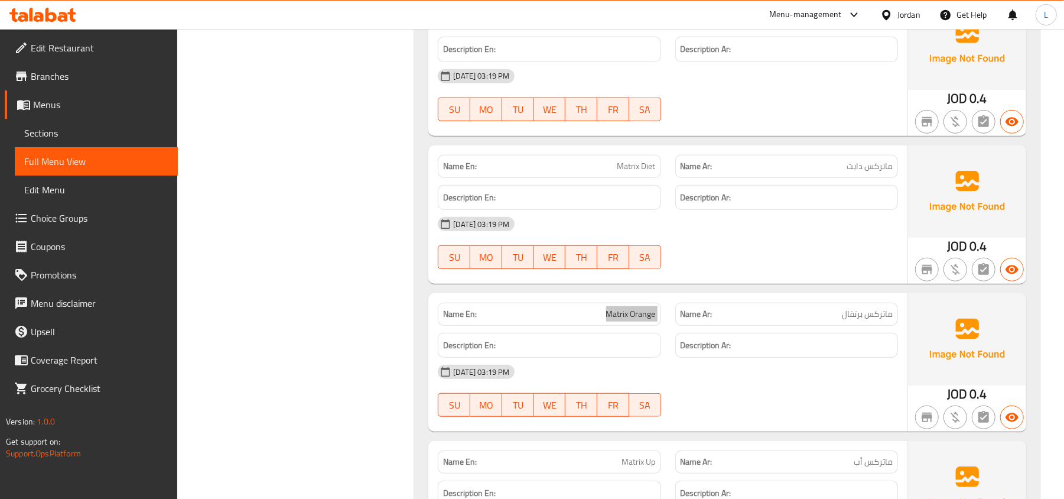
scroll to position [13315, 0]
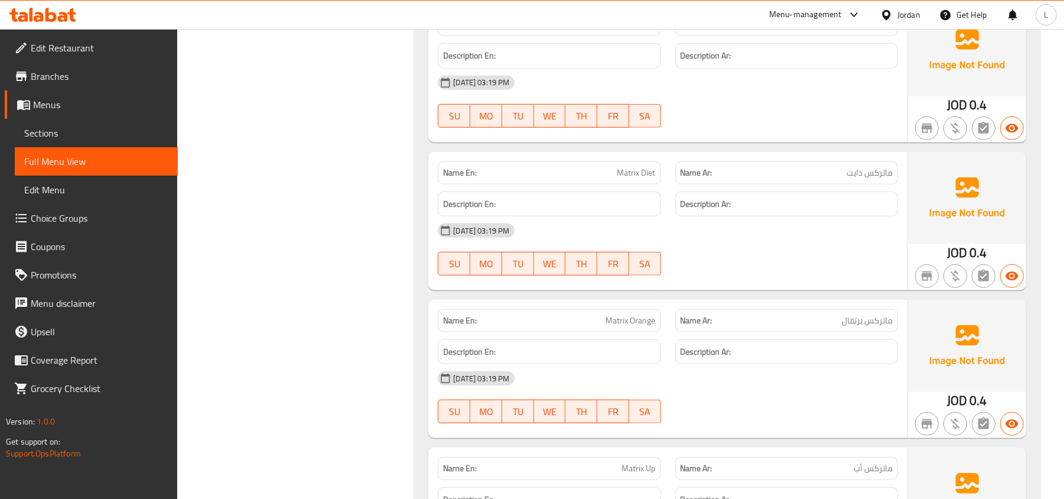
click at [628, 179] on span "Matrix Diet" at bounding box center [637, 173] width 38 height 12
copy span "Matrix Diet"
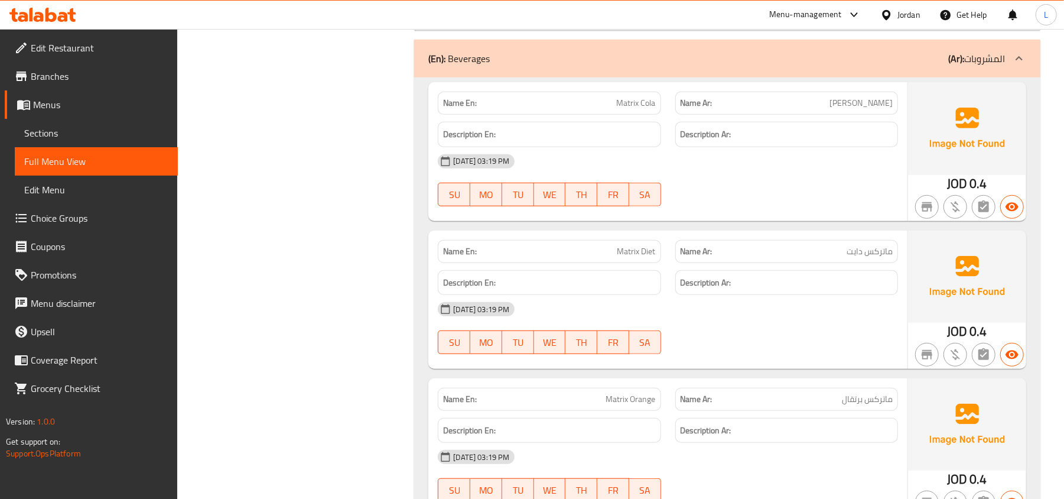
click at [624, 109] on span "Matrix Cola" at bounding box center [636, 103] width 39 height 12
copy span "Matrix Cola"
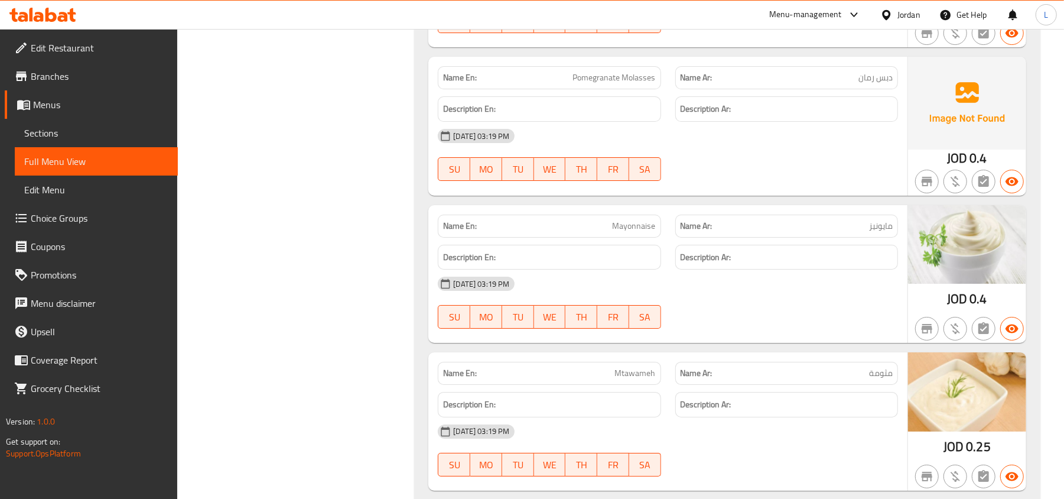
scroll to position [12527, 0]
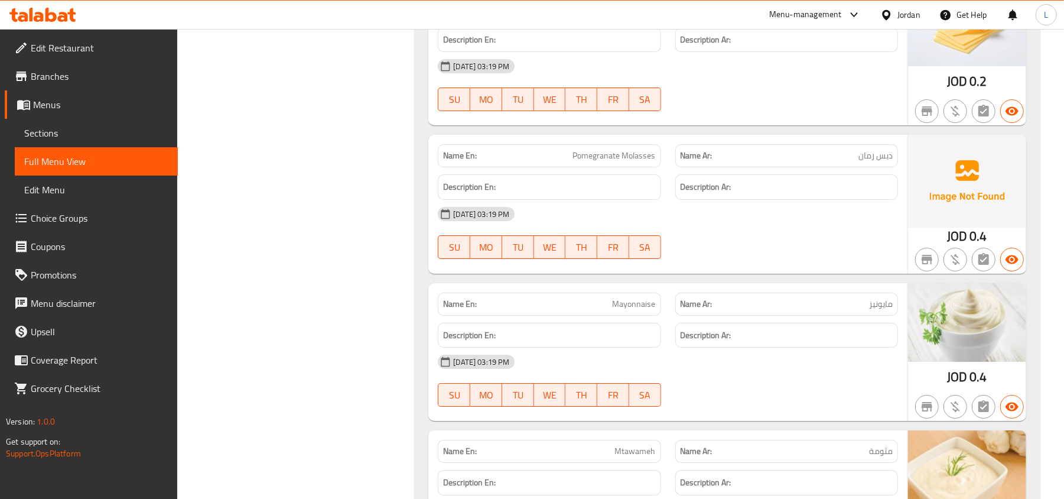
click at [604, 162] on span "Pomegranate Molasses" at bounding box center [614, 156] width 83 height 12
copy span "Pomegranate Molasses"
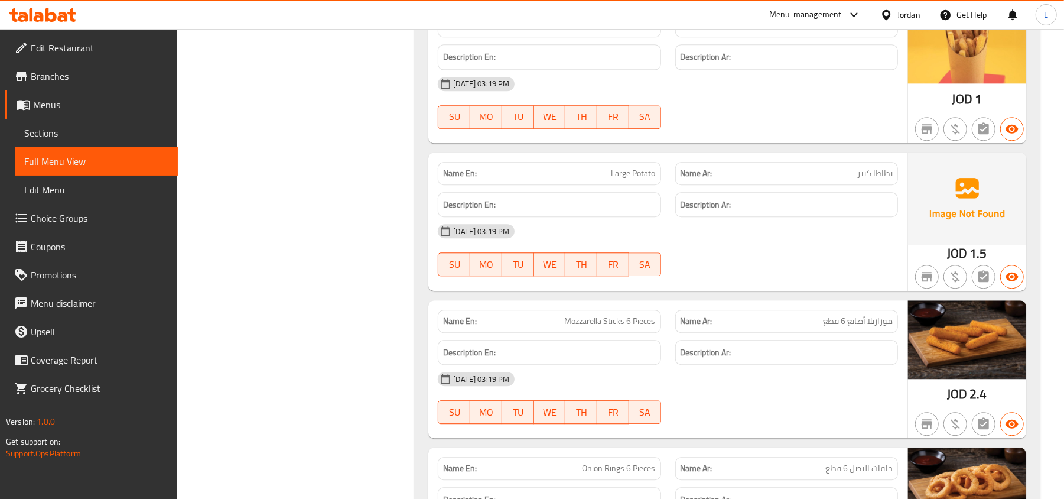
scroll to position [11581, 0]
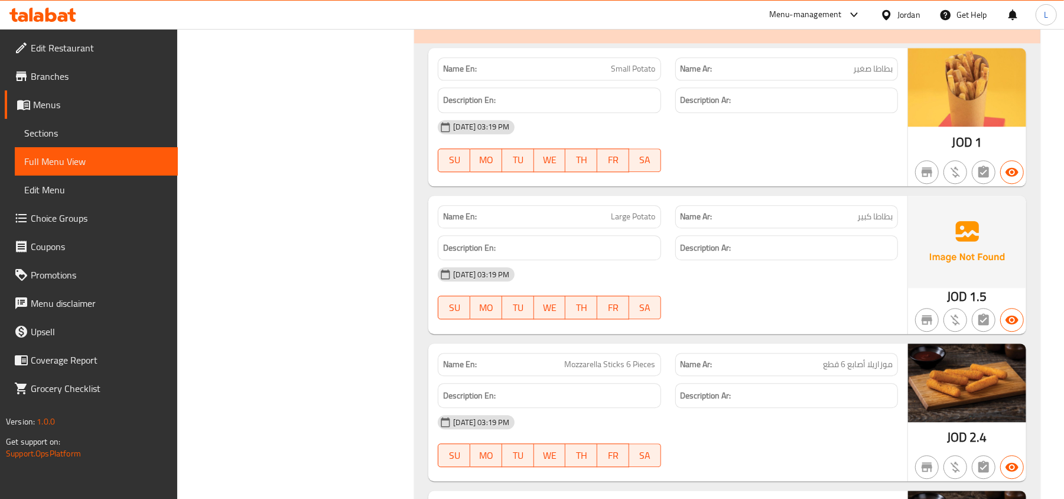
click at [622, 228] on div "Name En: Large Potato" at bounding box center [549, 216] width 223 height 23
copy span "Large Potato"
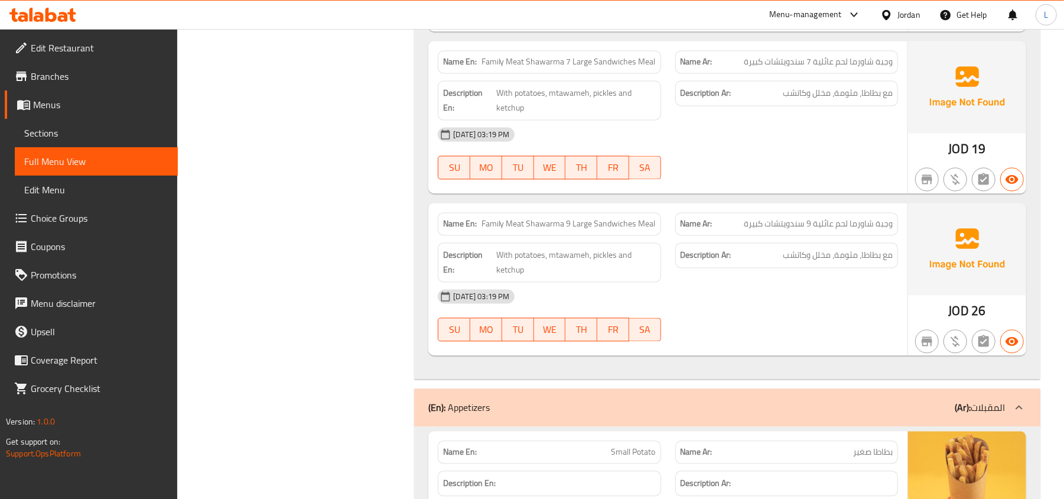
scroll to position [11187, 0]
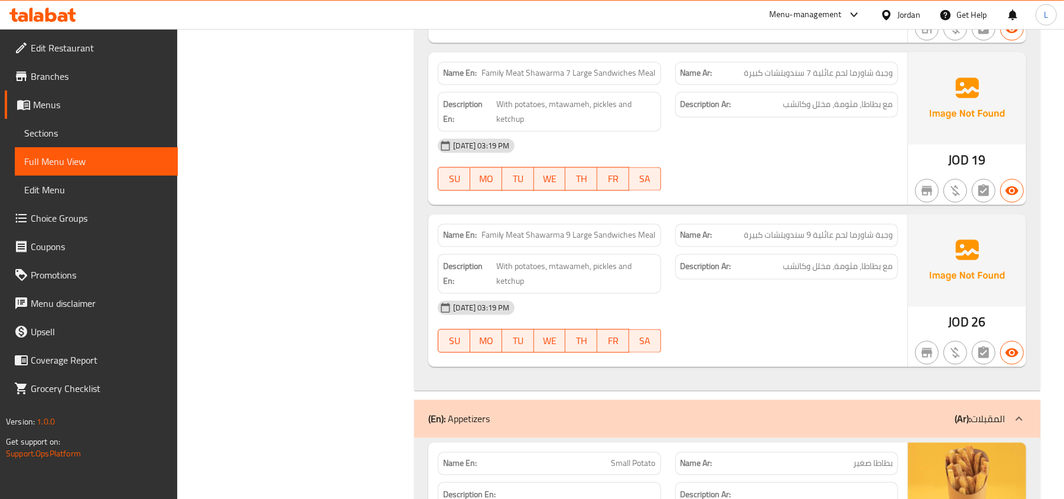
click at [585, 241] on span "Family Meat Shawarma 9 Large Sandwiches Meal" at bounding box center [569, 235] width 174 height 12
click at [610, 79] on span "Family Meat Shawarma 7 Large Sandwiches Meal" at bounding box center [569, 73] width 174 height 12
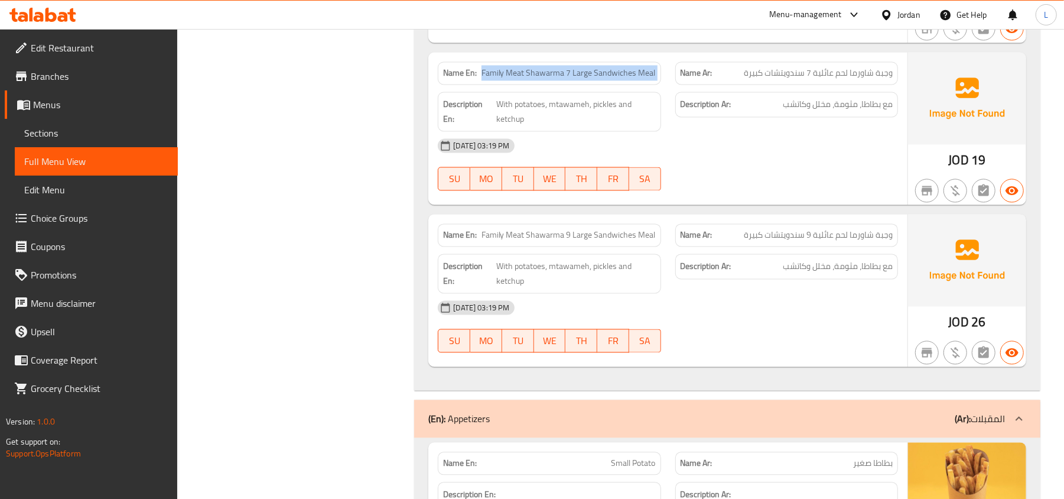
click at [610, 79] on span "Family Meat Shawarma 7 Large Sandwiches Meal" at bounding box center [569, 73] width 174 height 12
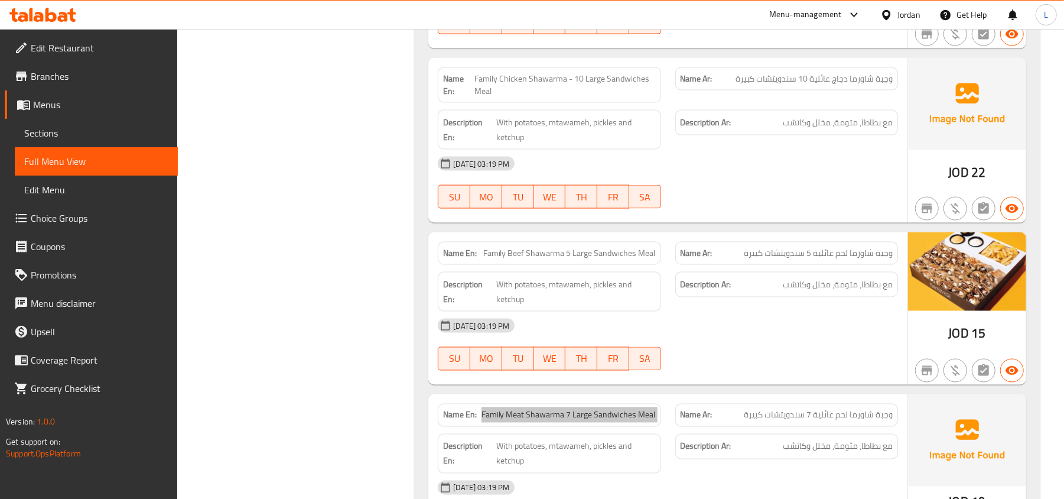
scroll to position [10793, 0]
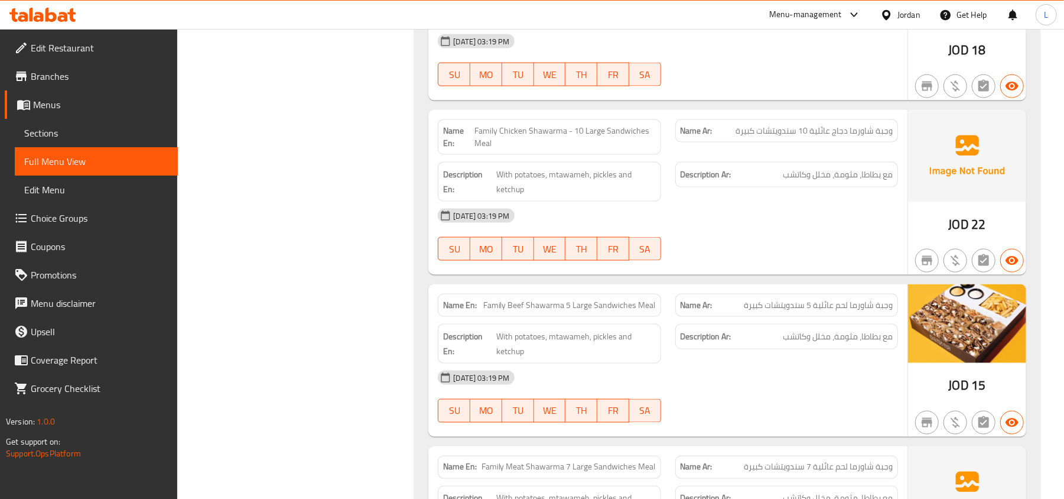
click at [591, 150] on span "Family Chicken Shawarma - 10 Large Sandwiches Meal" at bounding box center [565, 137] width 181 height 25
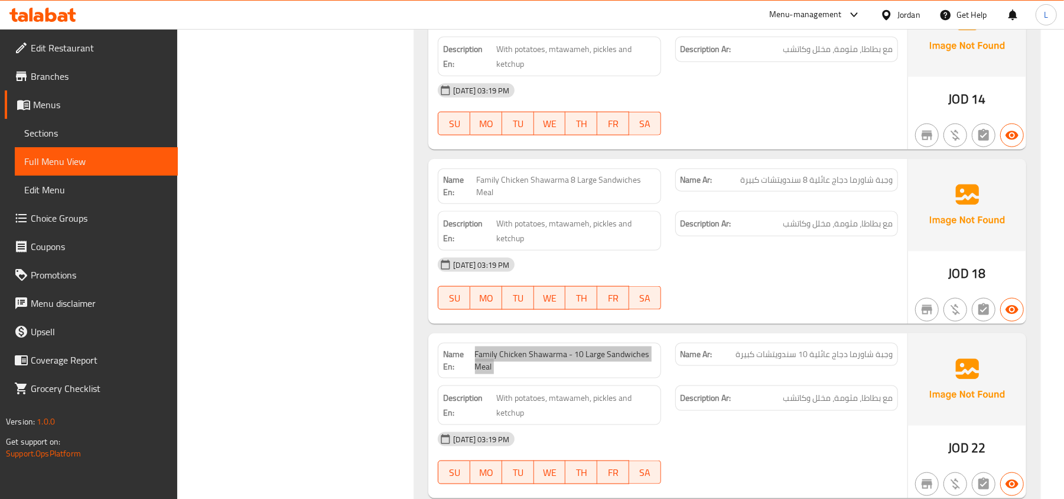
scroll to position [10557, 0]
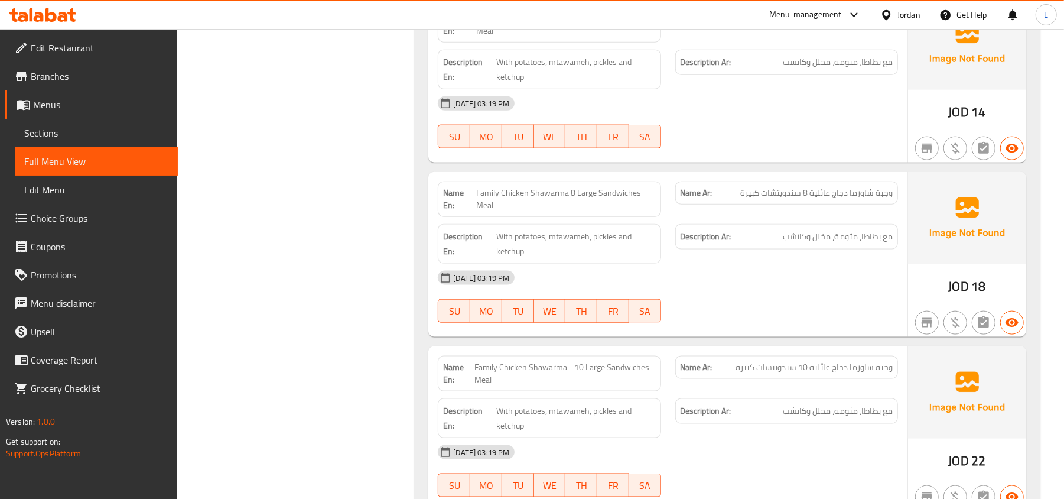
click at [605, 212] on span "Family Chicken Shawarma 8 Large Sandwiches Meal" at bounding box center [566, 199] width 180 height 25
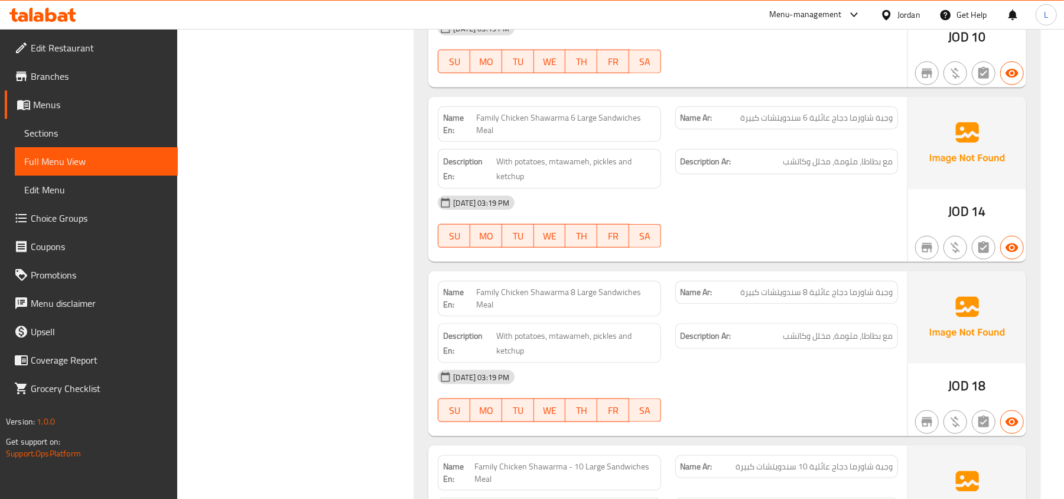
click at [557, 135] on div "Name En: Family Chicken Shawarma 6 Large Sandwiches Meal Name Ar: وجبة شاورما د…" at bounding box center [667, 179] width 479 height 165
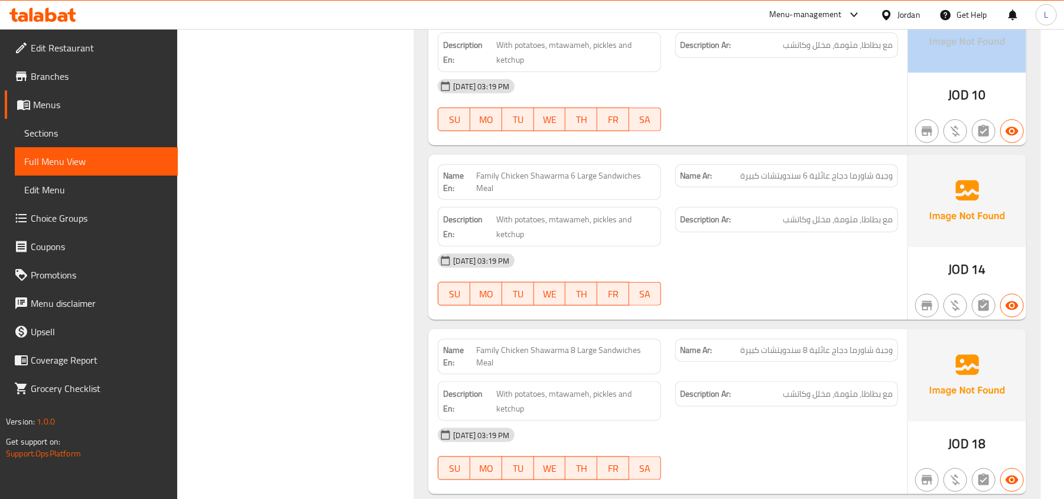
click at [557, 135] on div "13-10-2025 03:19 PM SU MO TU WE TH FR SA" at bounding box center [668, 105] width 475 height 66
click at [569, 194] on span "Family Chicken Shawarma 6 Large Sandwiches Meal" at bounding box center [566, 182] width 180 height 25
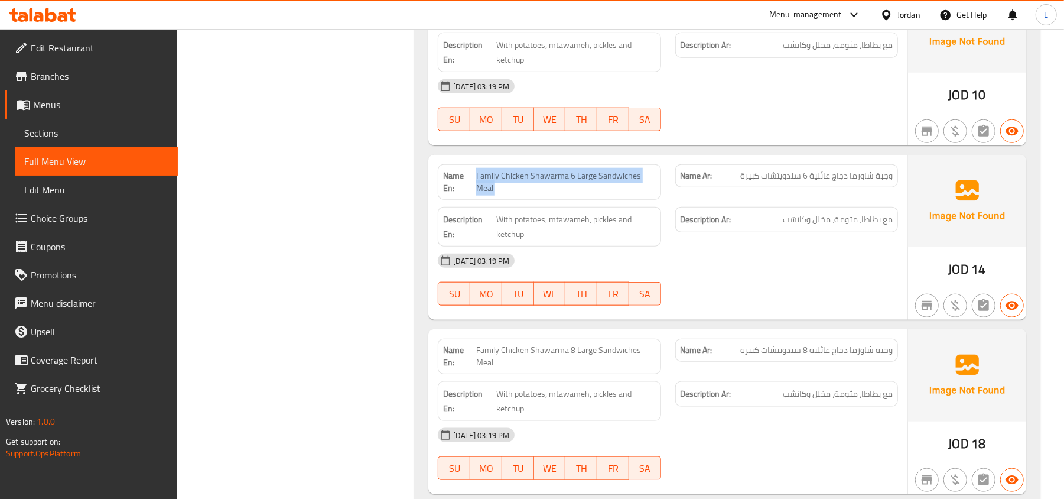
click at [569, 194] on span "Family Chicken Shawarma 6 Large Sandwiches Meal" at bounding box center [566, 182] width 180 height 25
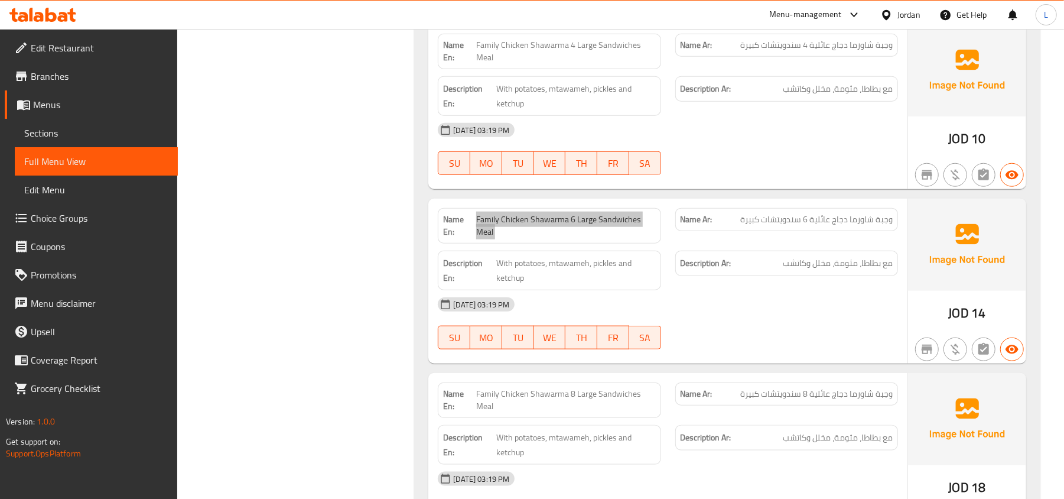
scroll to position [10320, 0]
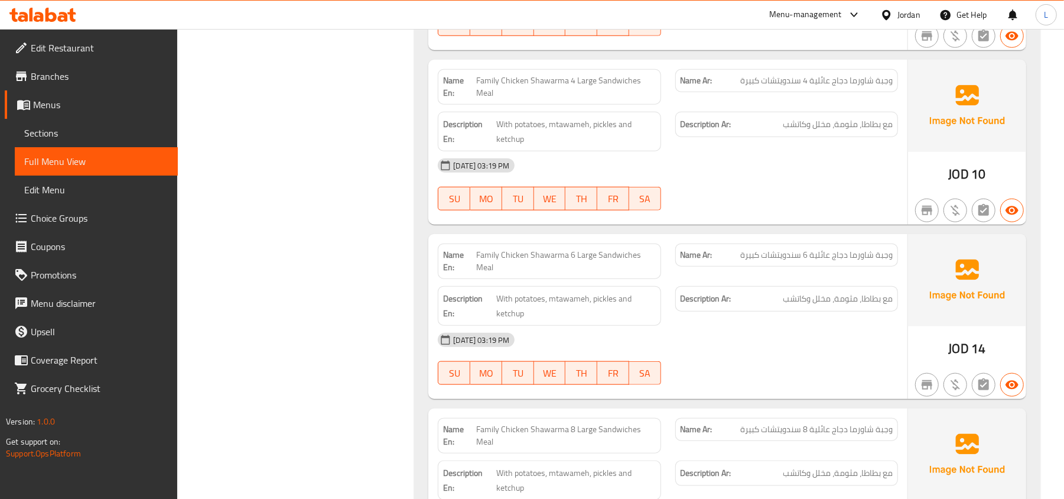
click at [609, 99] on span "Family Chicken Shawarma 4 Large Sandwiches Meal" at bounding box center [566, 86] width 180 height 25
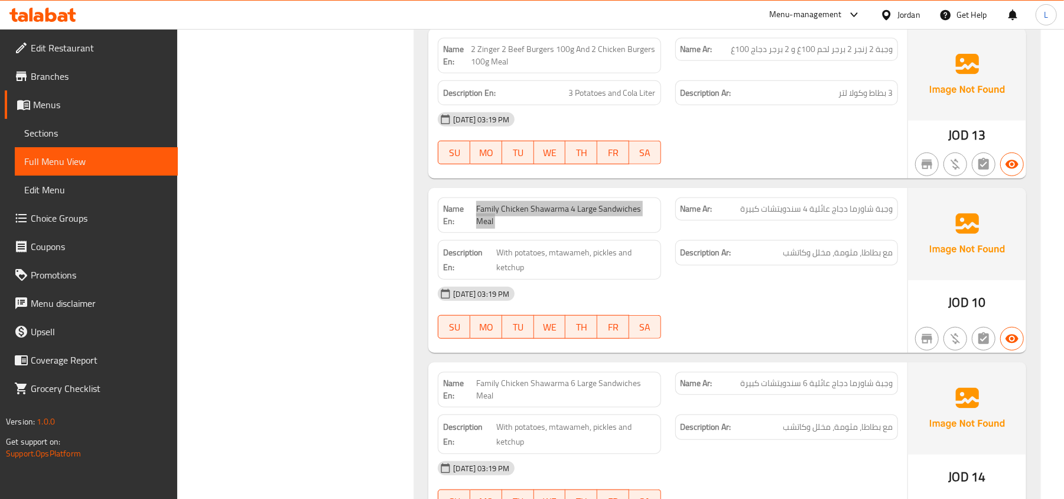
scroll to position [10163, 0]
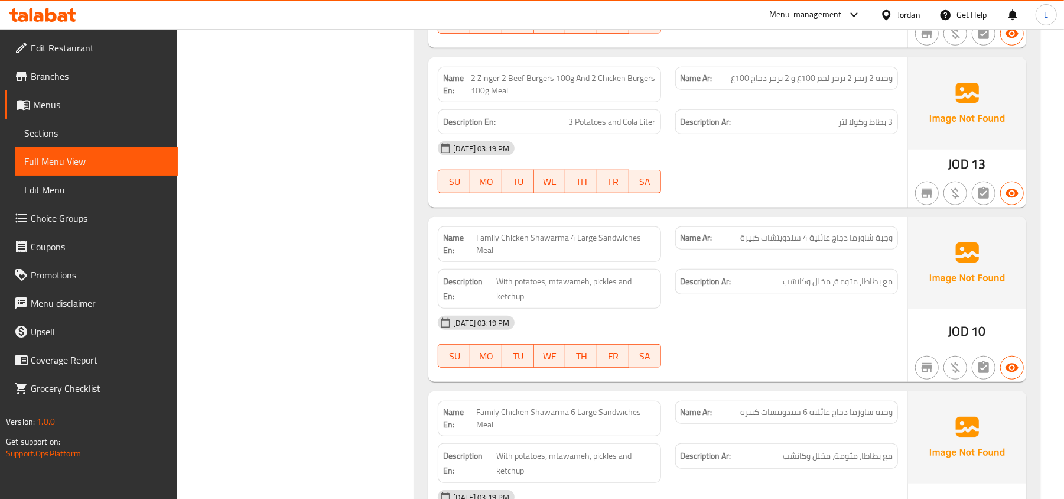
click at [629, 97] on span "2 Zinger 2 Beef Burgers 100g And 2 Chicken Burgers 100g Meal" at bounding box center [563, 84] width 184 height 25
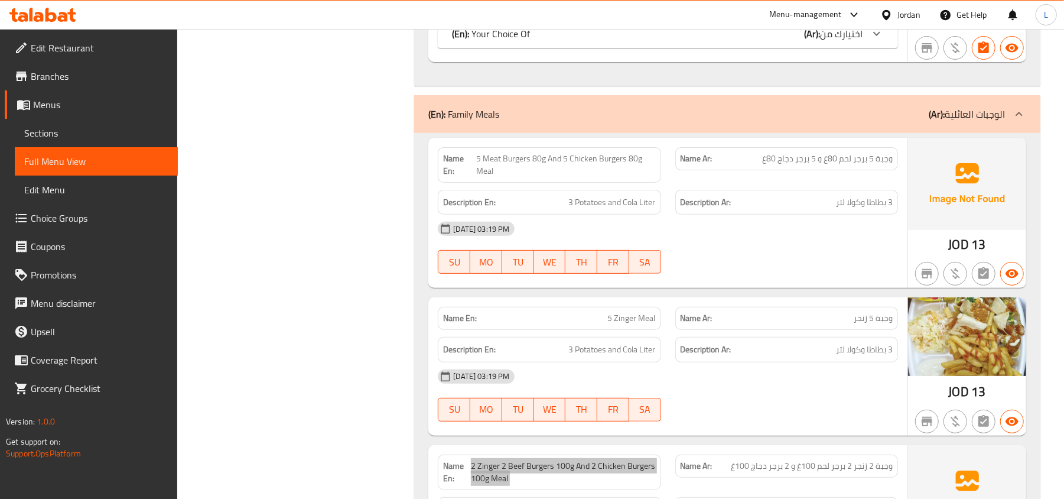
scroll to position [9769, 0]
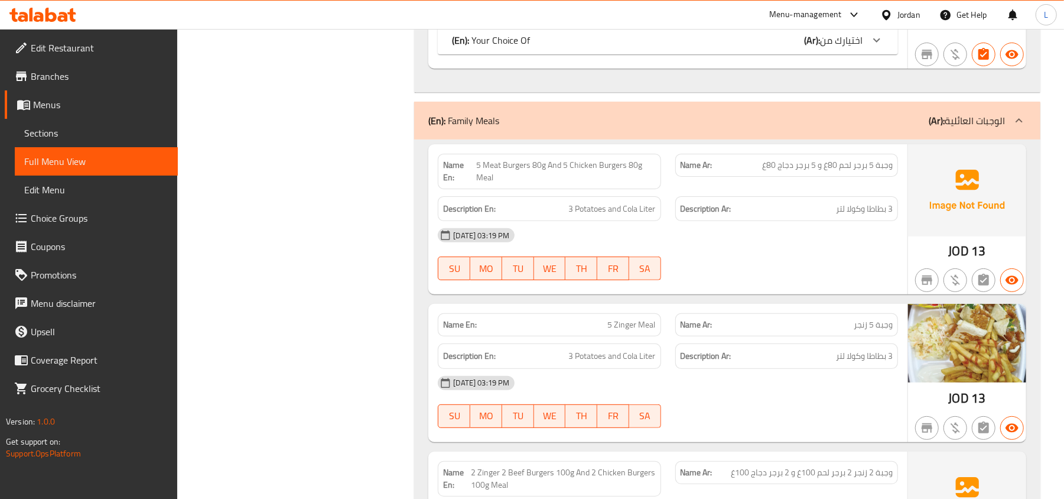
click at [596, 184] on span "5 Meat Burgers 80g And 5 Chicken Burgers 80g Meal" at bounding box center [566, 171] width 180 height 25
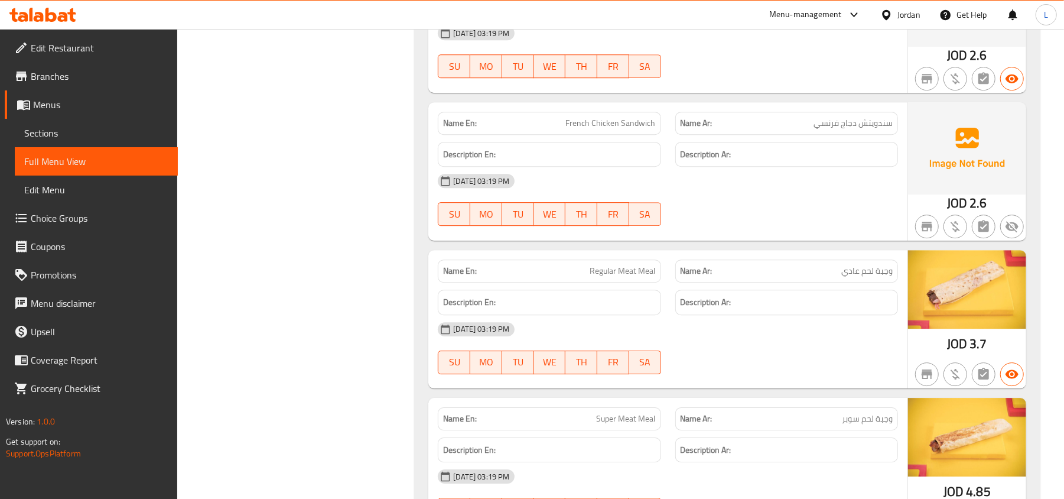
scroll to position [8823, 0]
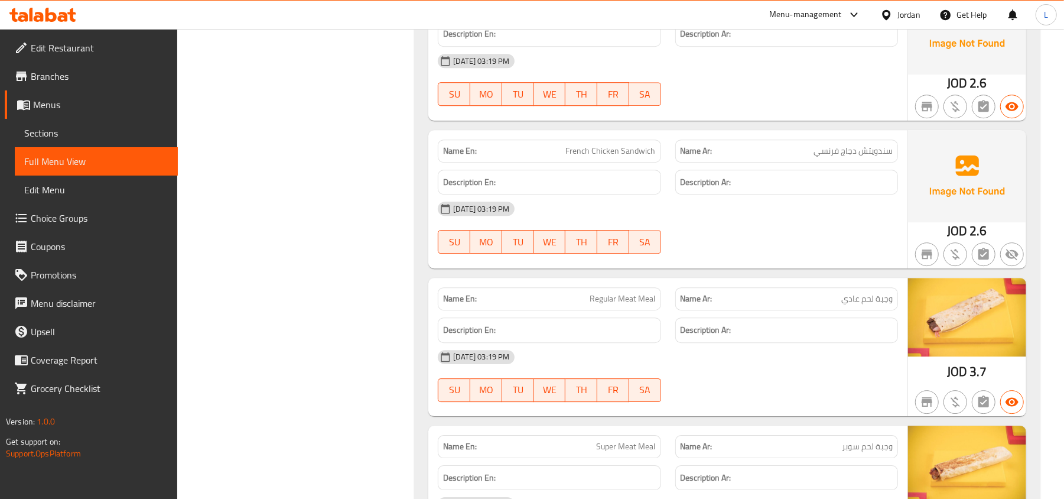
click at [606, 157] on span "French Chicken Sandwich" at bounding box center [611, 151] width 90 height 12
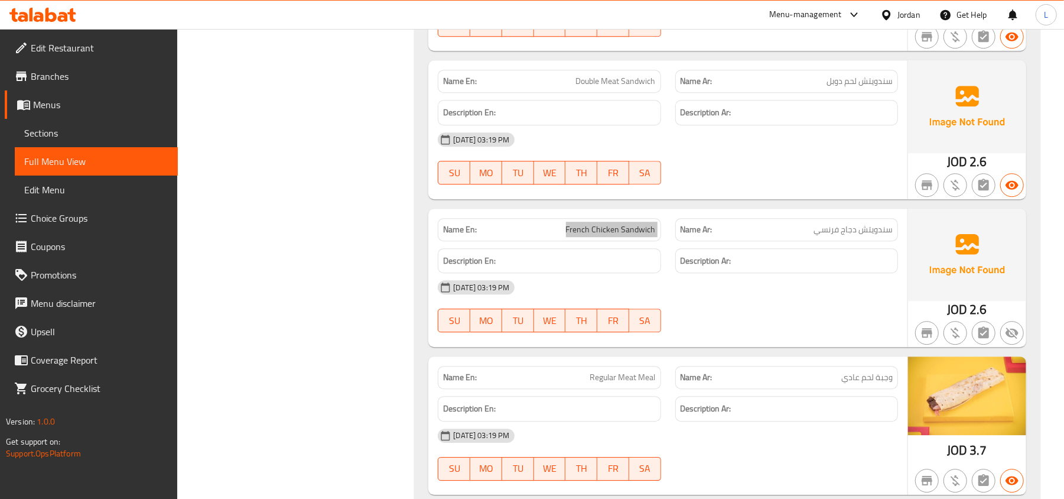
scroll to position [8665, 0]
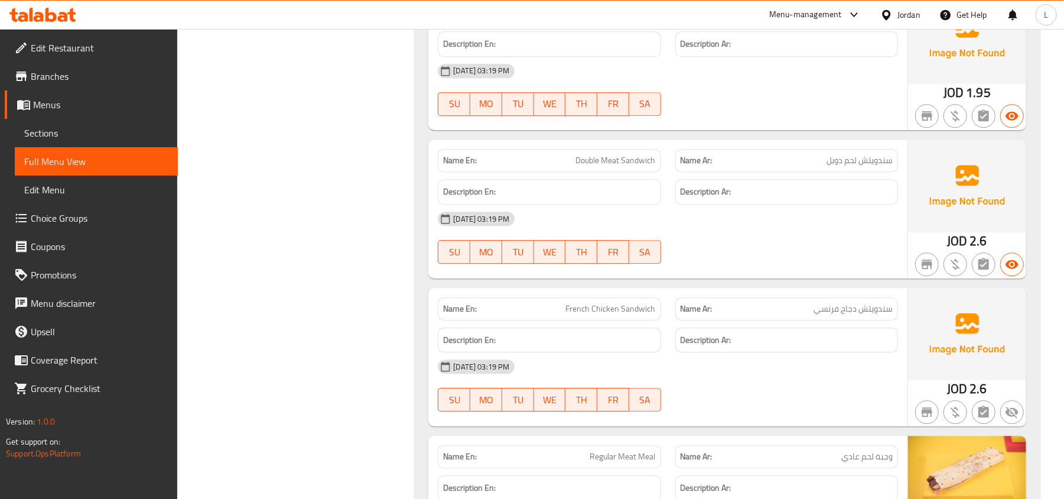
click at [615, 167] on span "Double Meat Sandwich" at bounding box center [616, 160] width 80 height 12
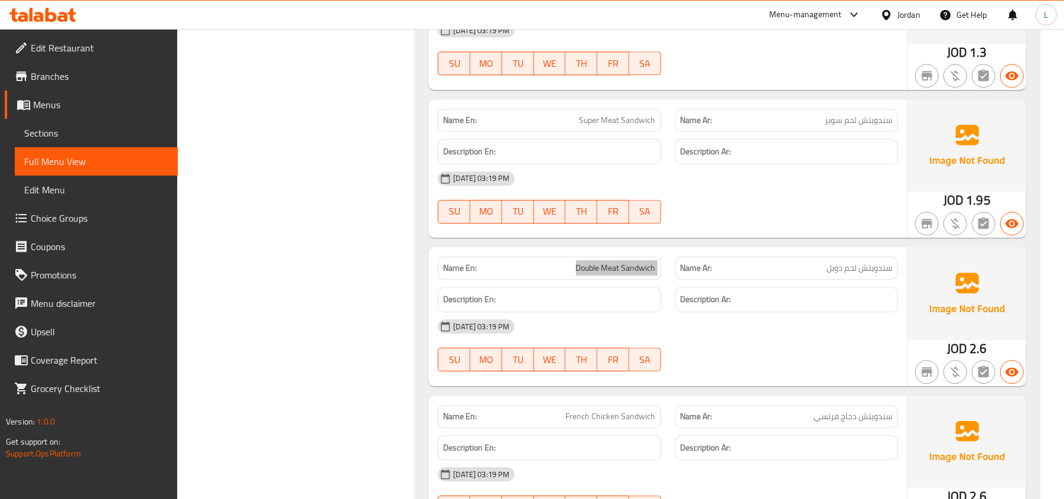
scroll to position [8508, 0]
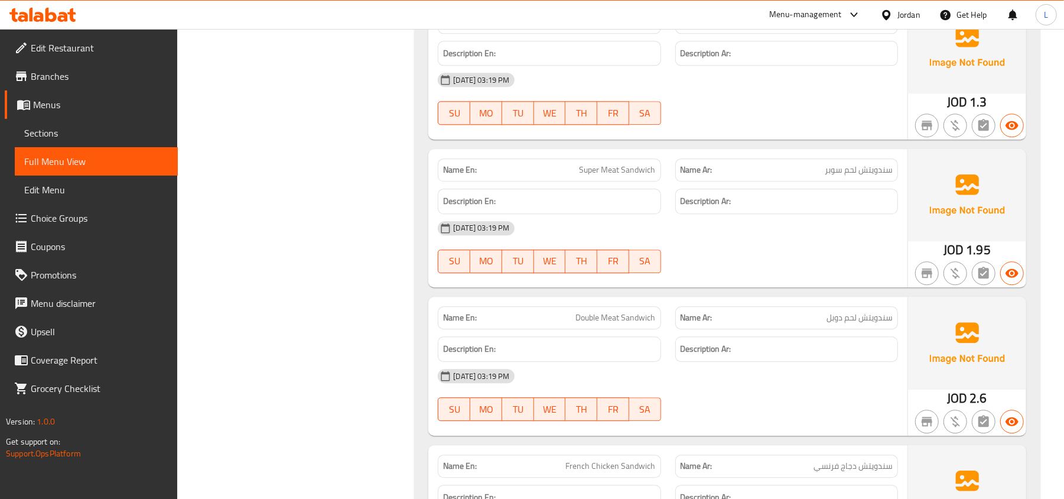
click at [612, 176] on span "Super Meat Sandwich" at bounding box center [618, 170] width 76 height 12
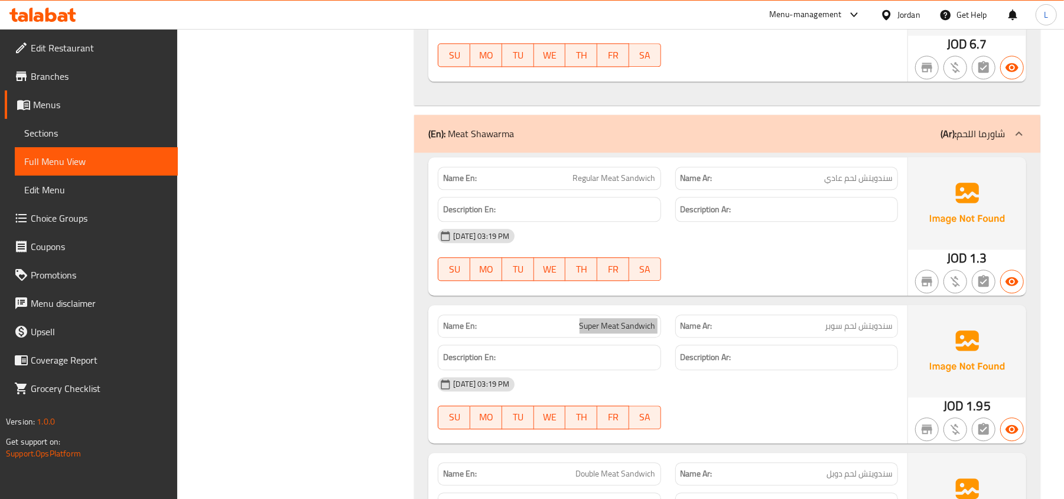
scroll to position [8350, 0]
click at [613, 186] on span "Regular Meat Sandwich" at bounding box center [614, 180] width 83 height 12
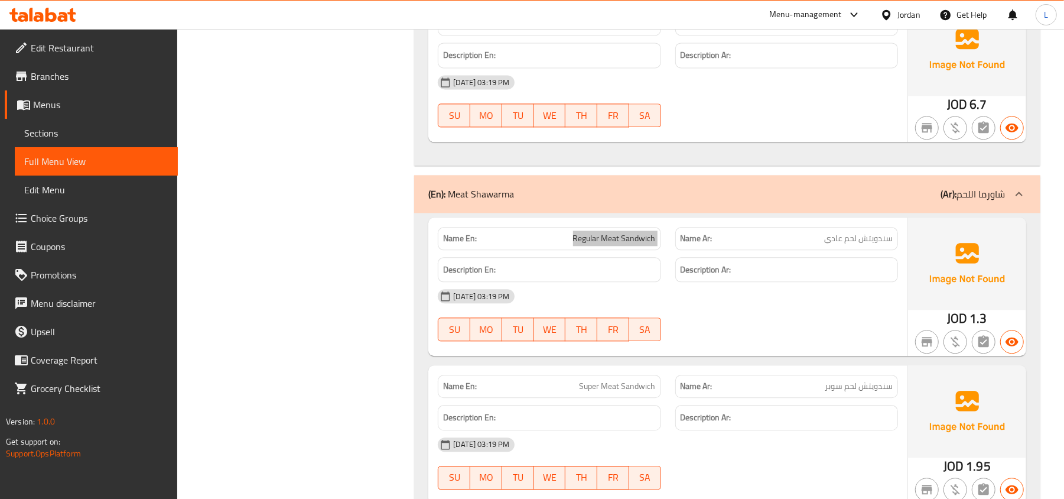
scroll to position [8193, 0]
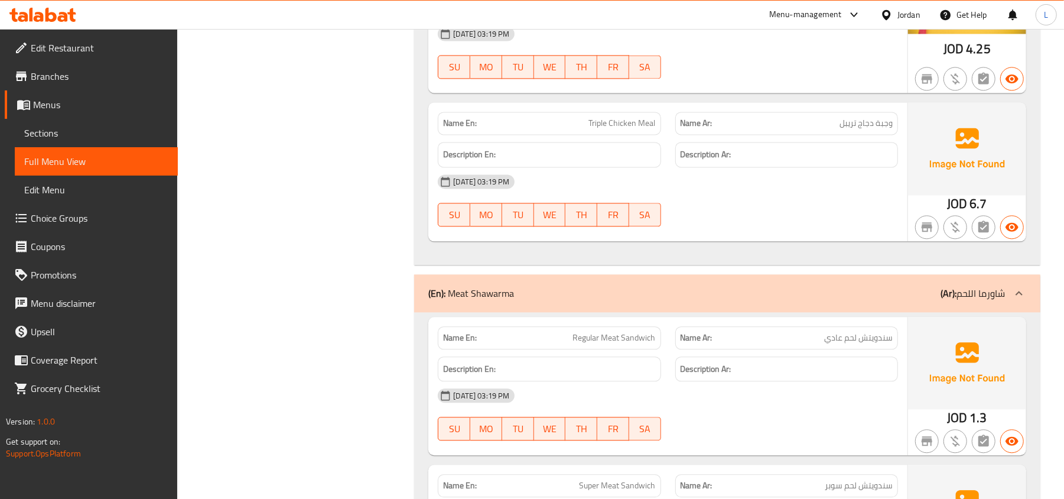
click at [605, 129] on span "Triple Chicken Meal" at bounding box center [622, 123] width 67 height 12
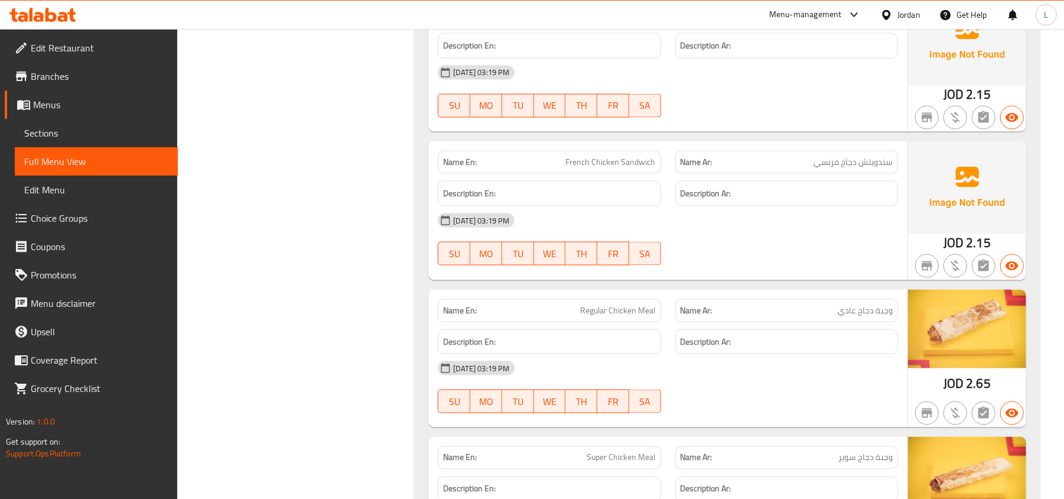
scroll to position [7563, 0]
click at [596, 169] on span "French Chicken Sandwich" at bounding box center [611, 163] width 90 height 12
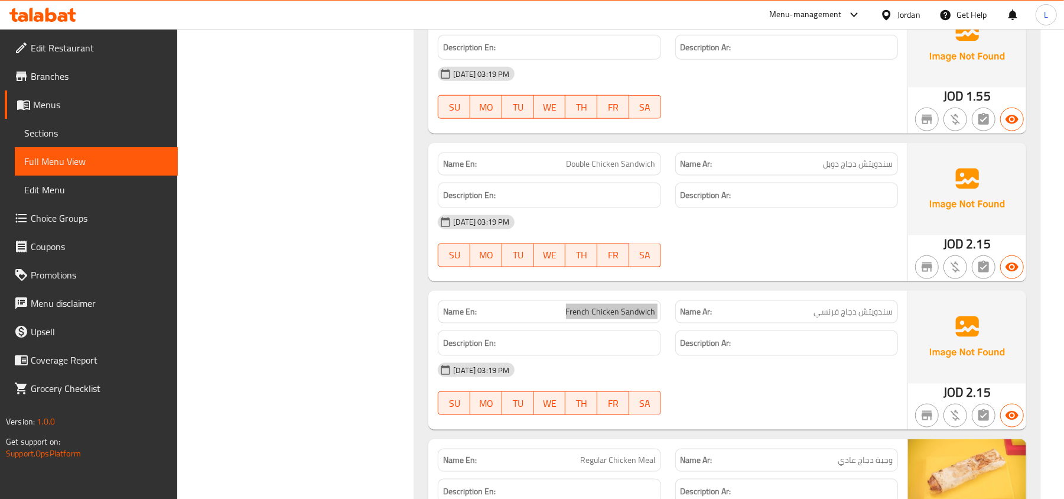
scroll to position [7405, 0]
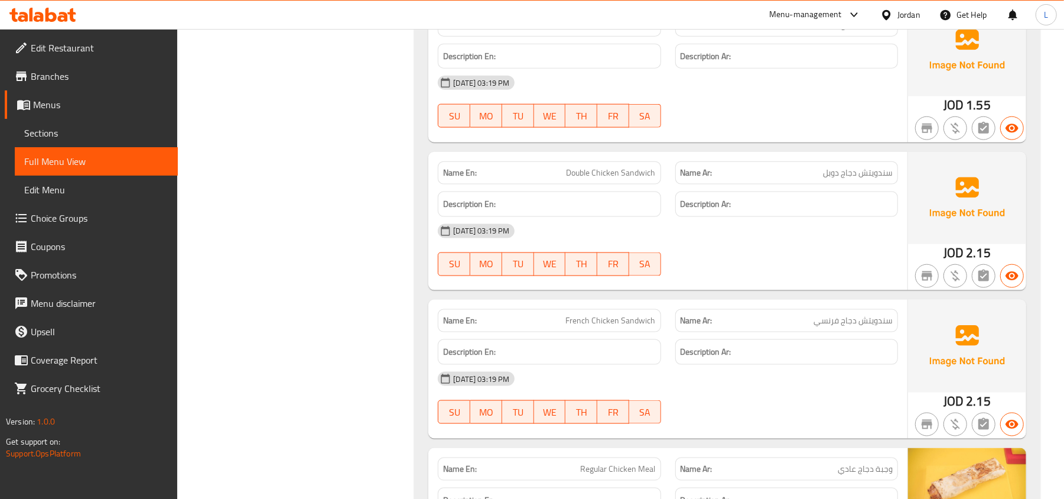
click at [626, 179] on span "Double Chicken Sandwich" at bounding box center [611, 173] width 89 height 12
click at [625, 179] on span "Double Chicken Sandwich" at bounding box center [611, 173] width 89 height 12
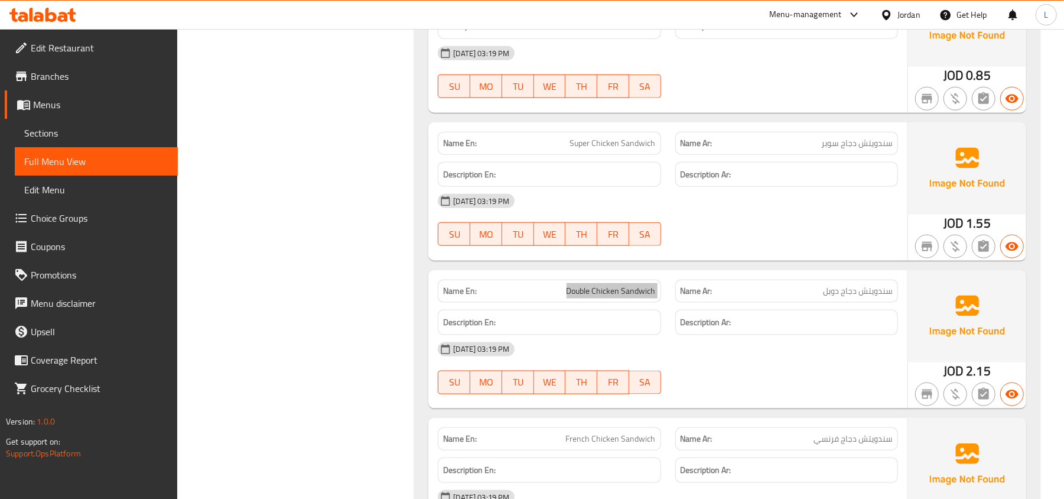
scroll to position [7247, 0]
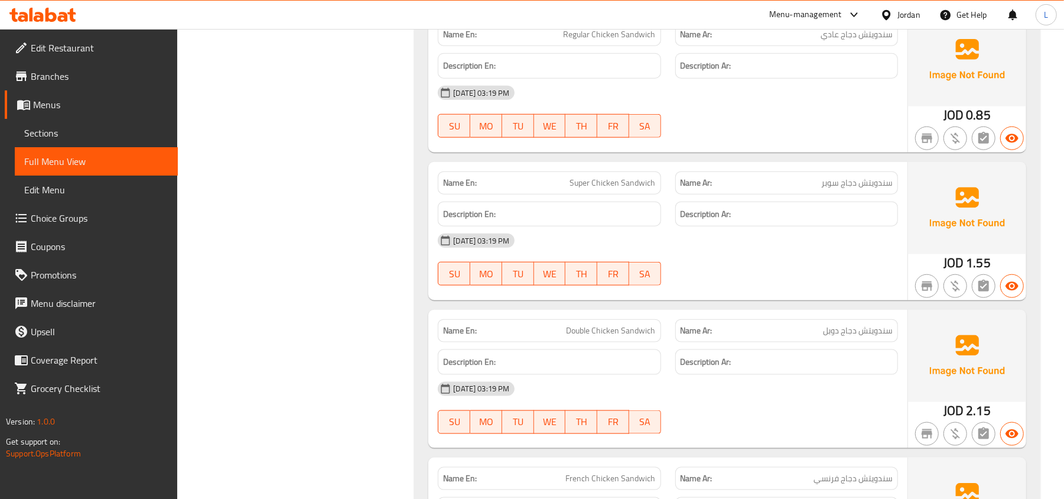
click at [596, 189] on span "Super Chicken Sandwich" at bounding box center [613, 183] width 86 height 12
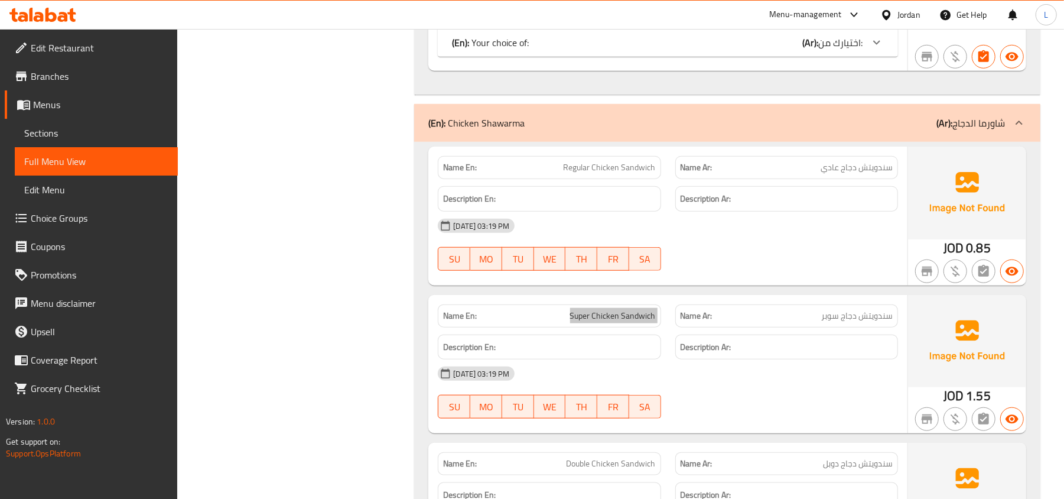
scroll to position [7090, 0]
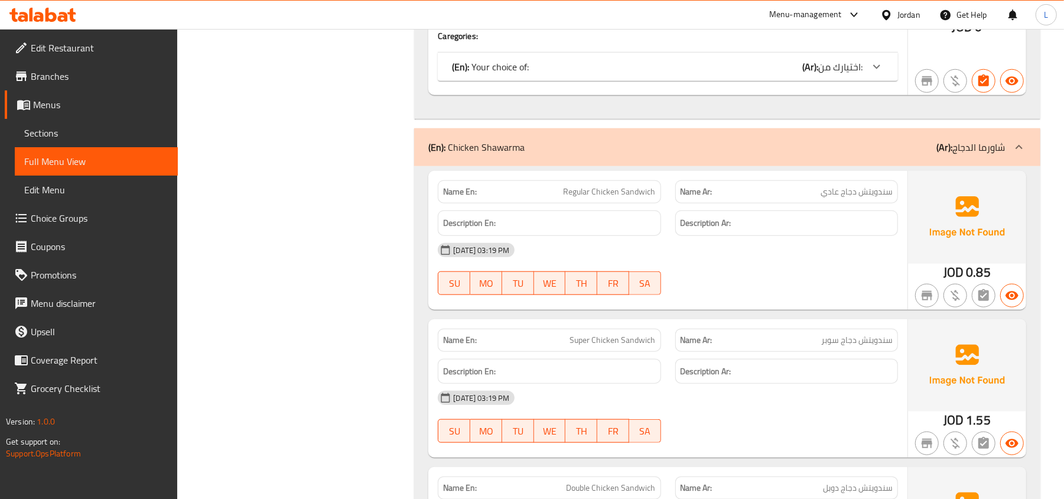
click at [626, 198] on span "Regular Chicken Sandwich" at bounding box center [610, 192] width 92 height 12
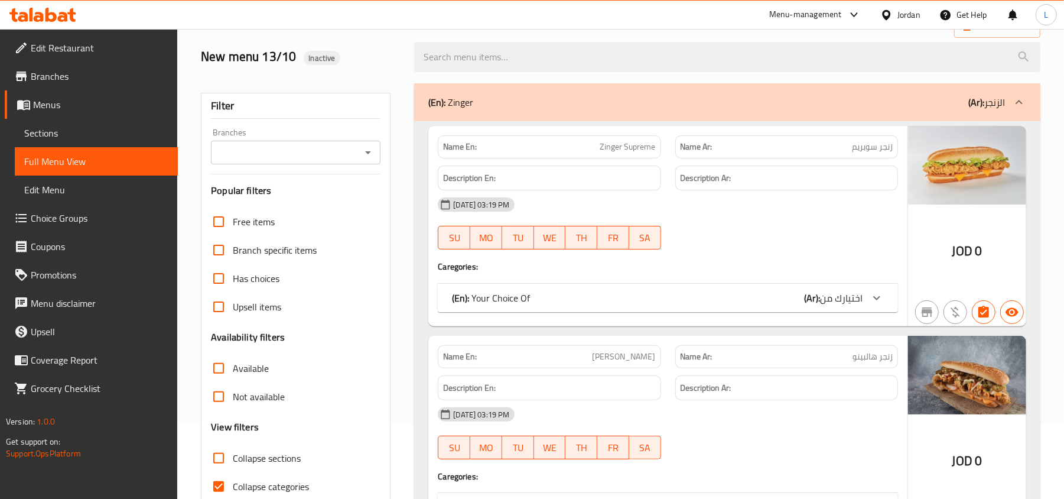
scroll to position [0, 0]
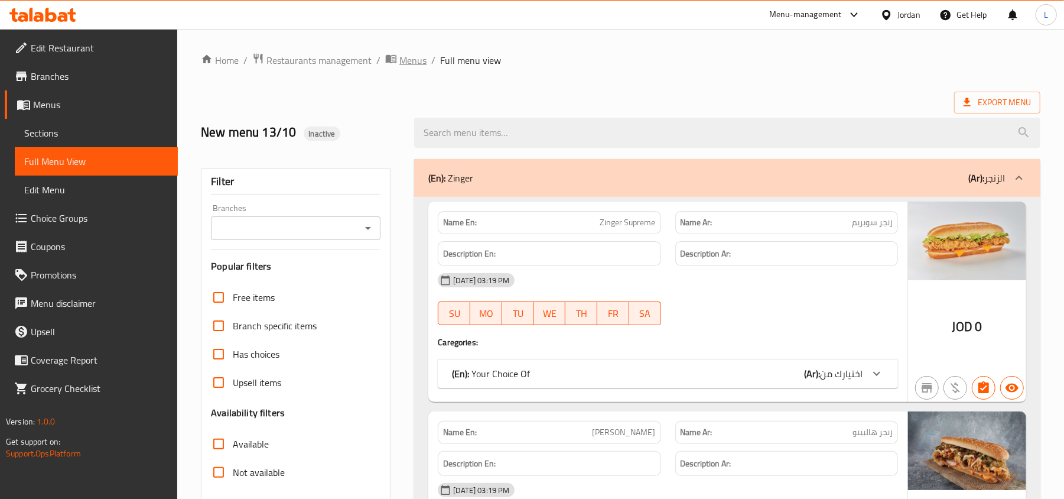
click at [414, 65] on span "Menus" at bounding box center [413, 60] width 27 height 14
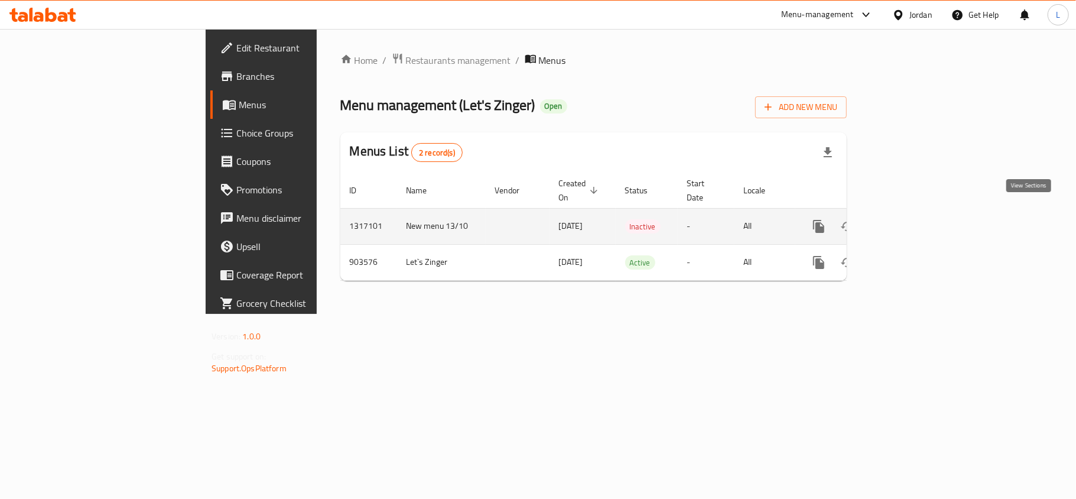
click at [910, 221] on icon "enhanced table" at bounding box center [904, 226] width 11 height 11
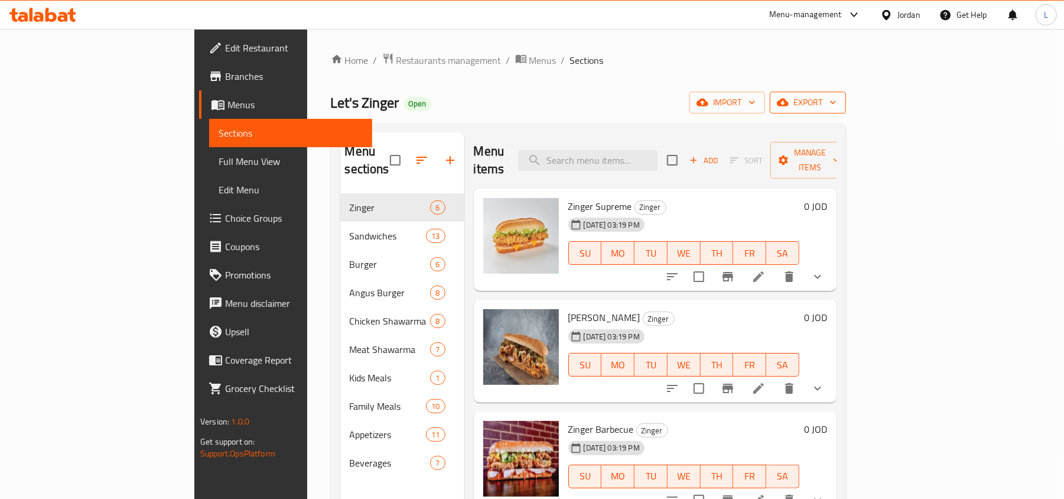
click at [789, 104] on icon "button" at bounding box center [783, 103] width 12 height 8
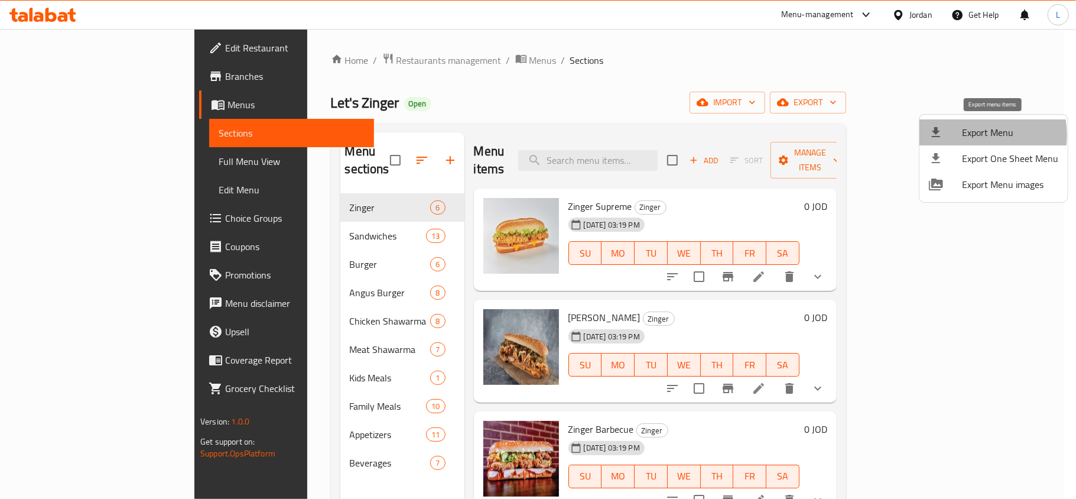
click at [969, 135] on span "Export Menu" at bounding box center [1010, 132] width 96 height 14
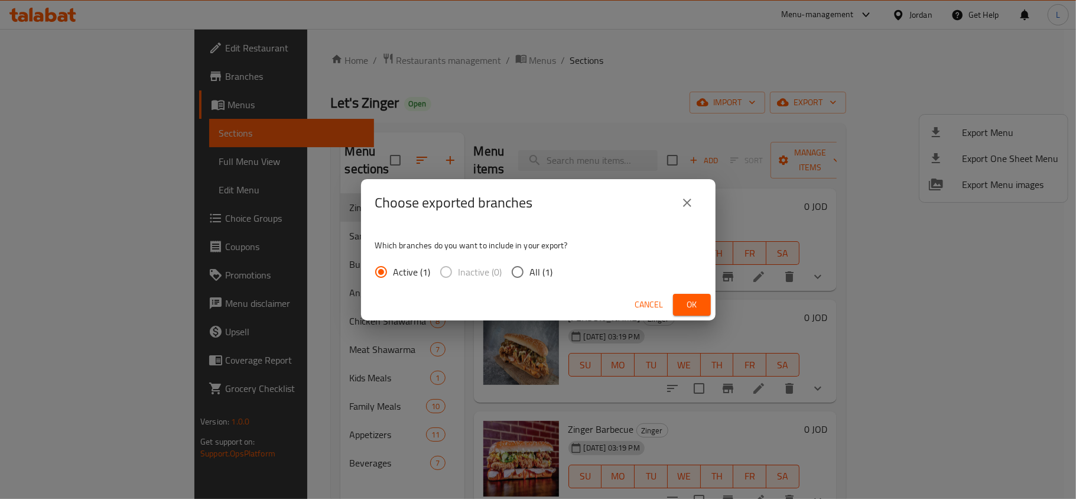
click at [684, 196] on icon "close" at bounding box center [687, 203] width 14 height 14
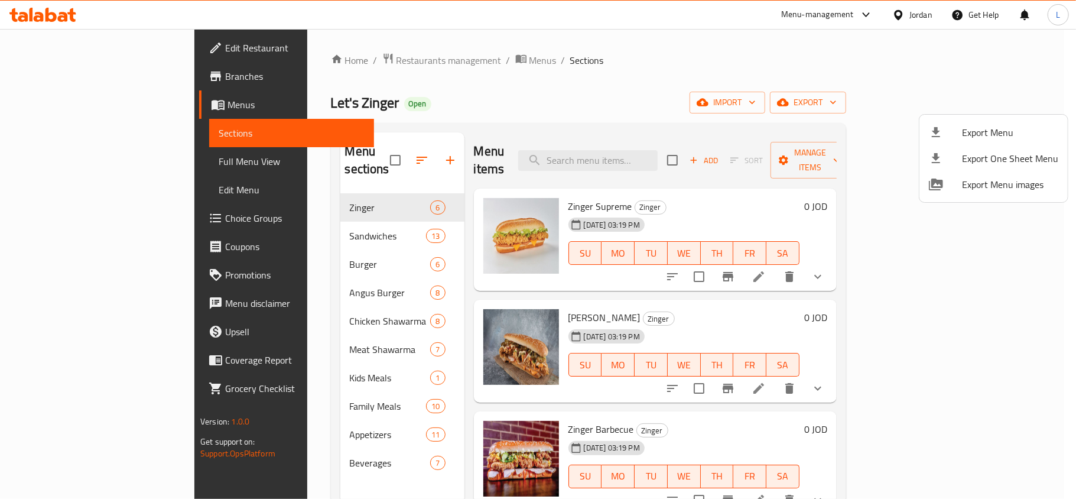
click at [627, 161] on div at bounding box center [538, 249] width 1076 height 499
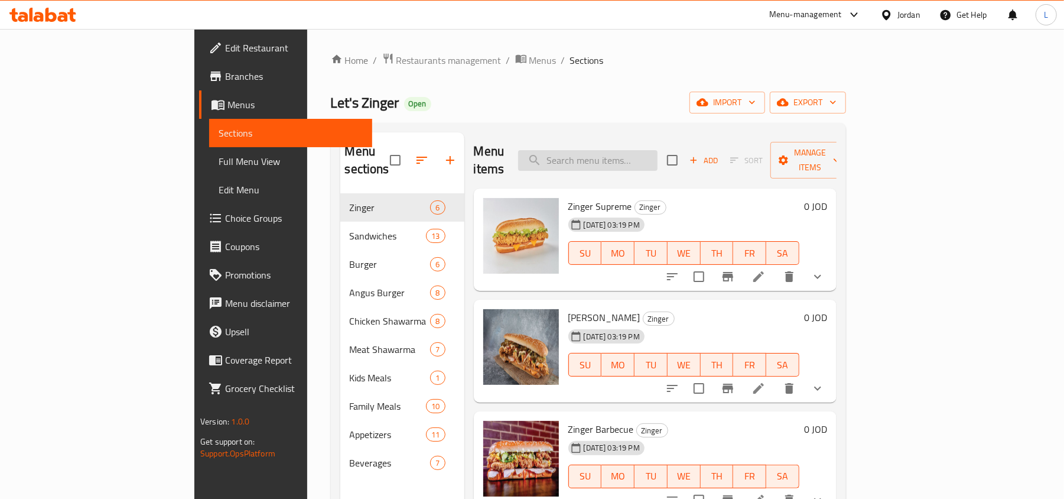
click at [629, 156] on input "search" at bounding box center [587, 160] width 139 height 21
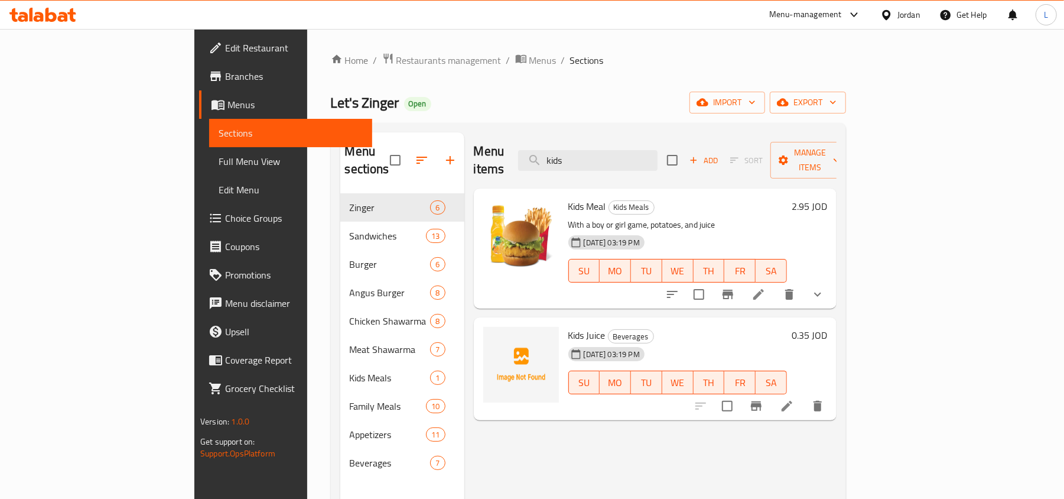
type input "kids"
click at [832, 280] on button "show more" at bounding box center [818, 294] width 28 height 28
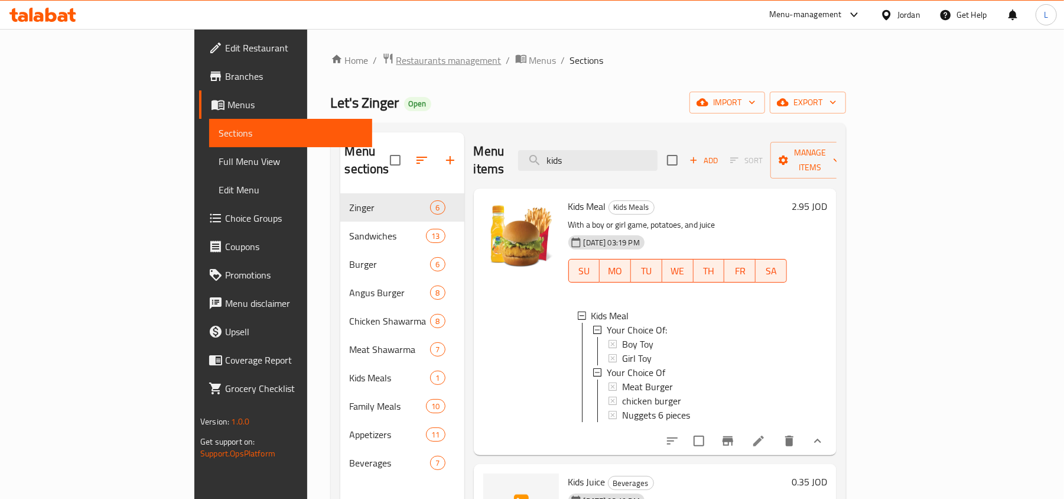
click at [397, 64] on span "Restaurants management" at bounding box center [449, 60] width 105 height 14
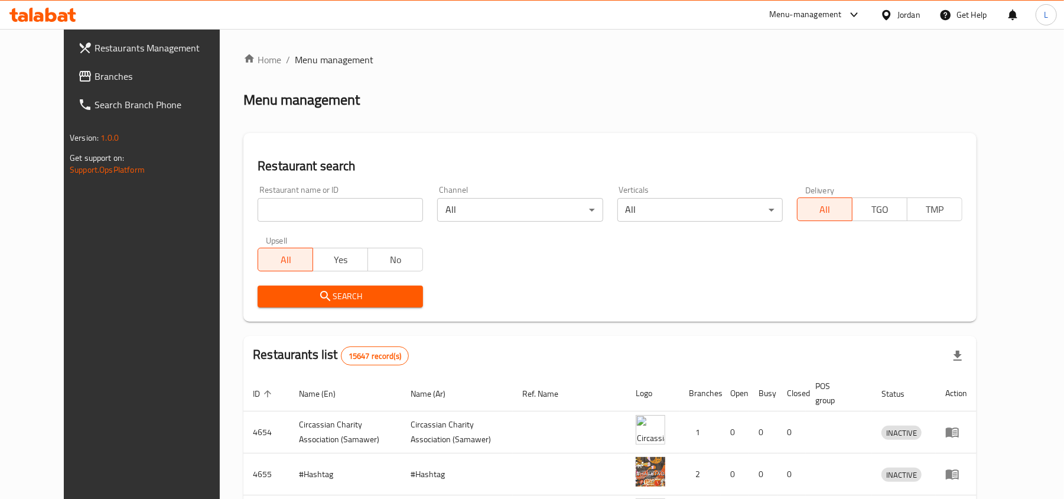
click at [922, 17] on div "Jordan" at bounding box center [900, 15] width 59 height 28
click at [908, 12] on div "Jordan" at bounding box center [909, 14] width 23 height 13
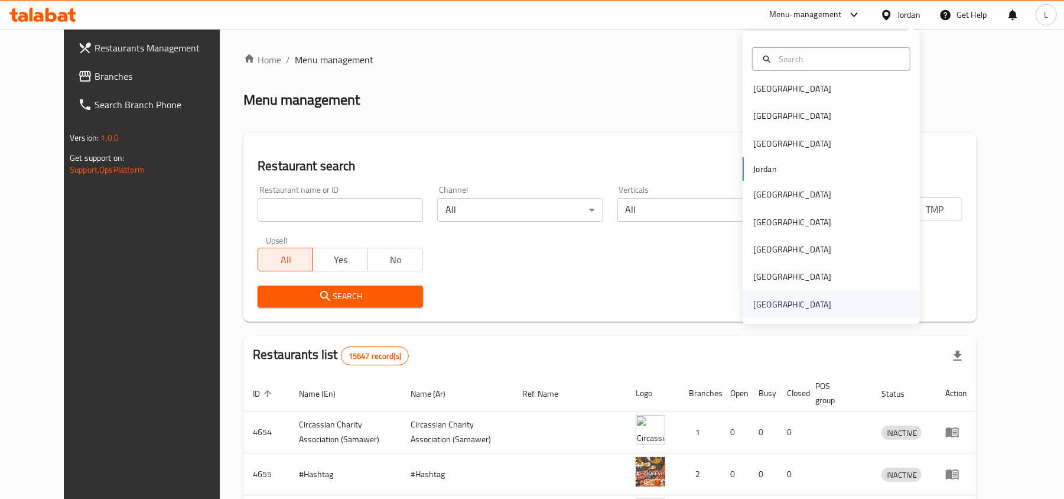
scroll to position [6, 0]
click at [774, 300] on div "[GEOGRAPHIC_DATA]" at bounding box center [793, 303] width 78 height 13
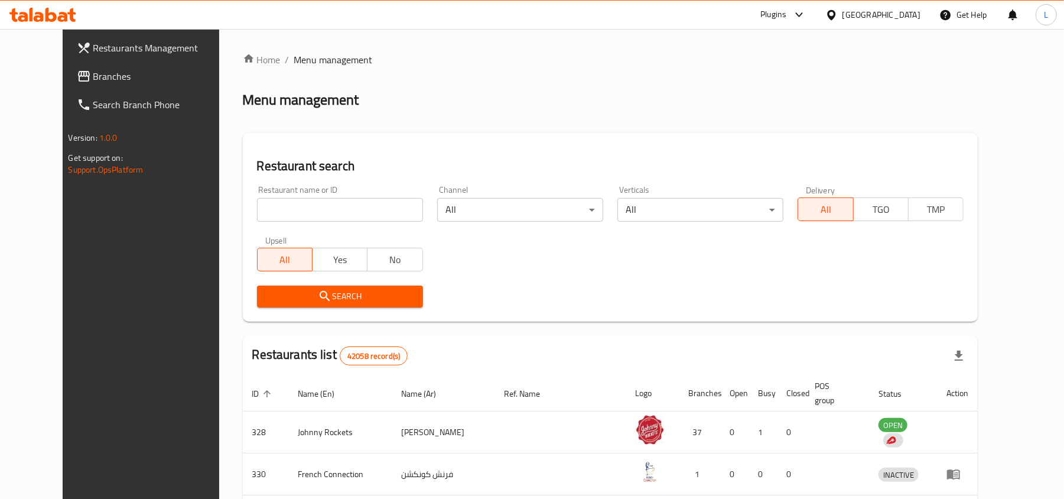
click at [257, 213] on input "search" at bounding box center [340, 210] width 166 height 24
paste input "706947"
type input "706947"
click at [280, 301] on span "Search" at bounding box center [340, 296] width 147 height 15
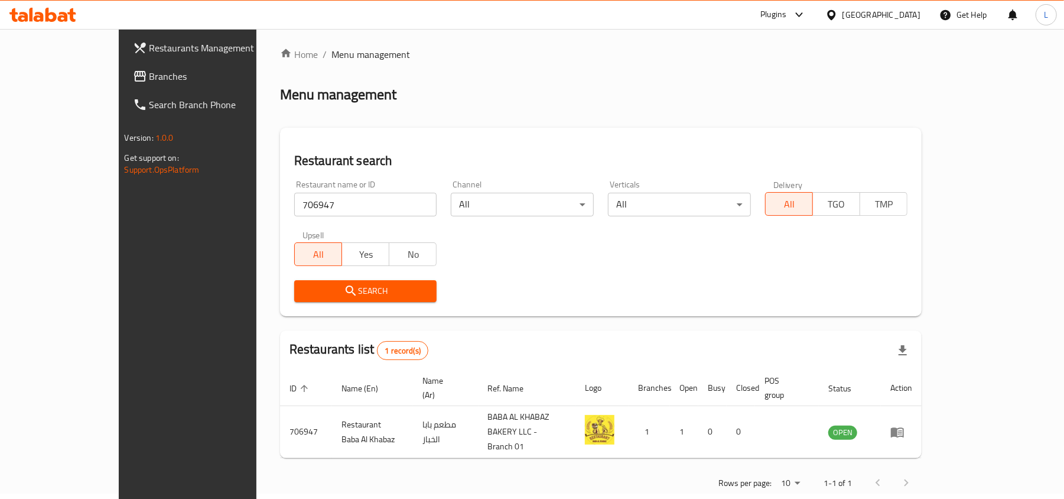
scroll to position [6, 0]
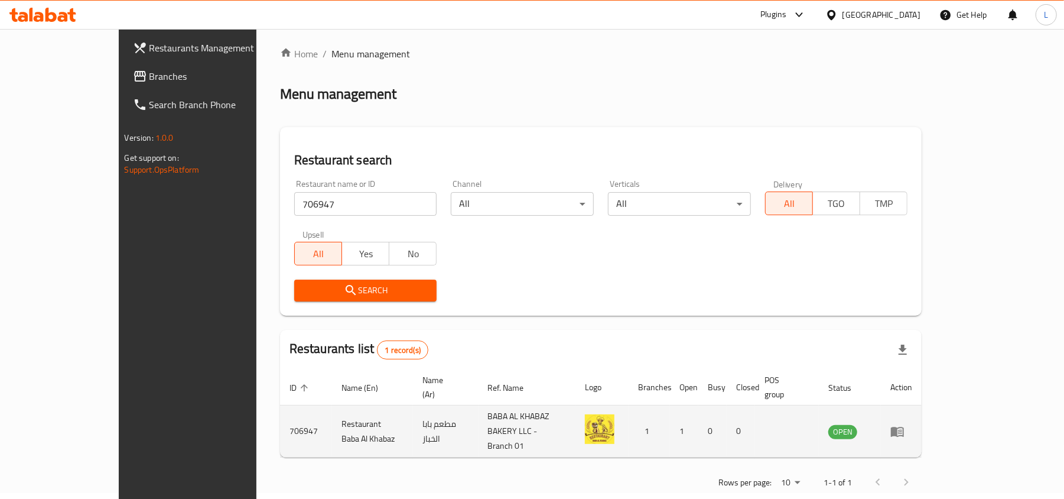
click at [902, 430] on icon "enhanced table" at bounding box center [900, 432] width 4 height 5
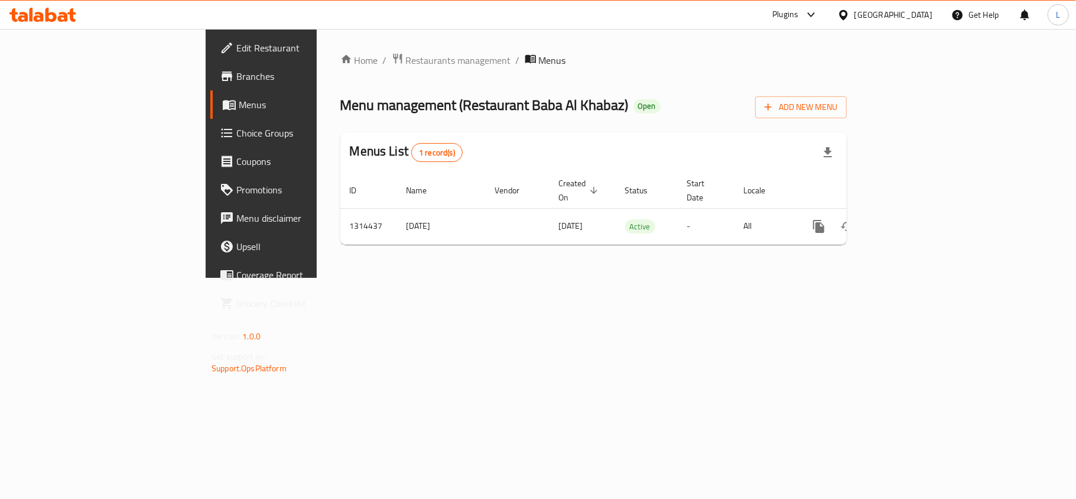
click at [210, 36] on link "Edit Restaurant" at bounding box center [297, 48] width 175 height 28
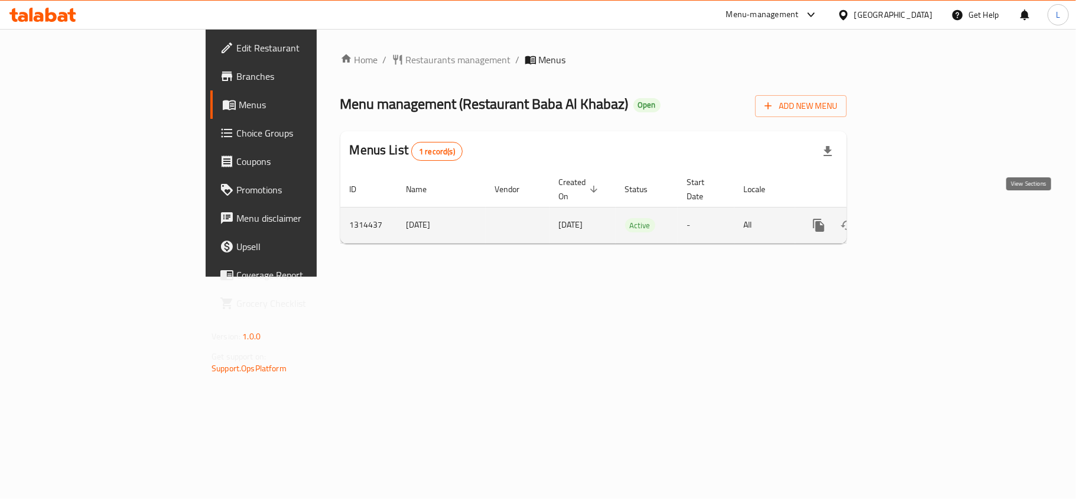
click at [911, 218] on icon "enhanced table" at bounding box center [904, 225] width 14 height 14
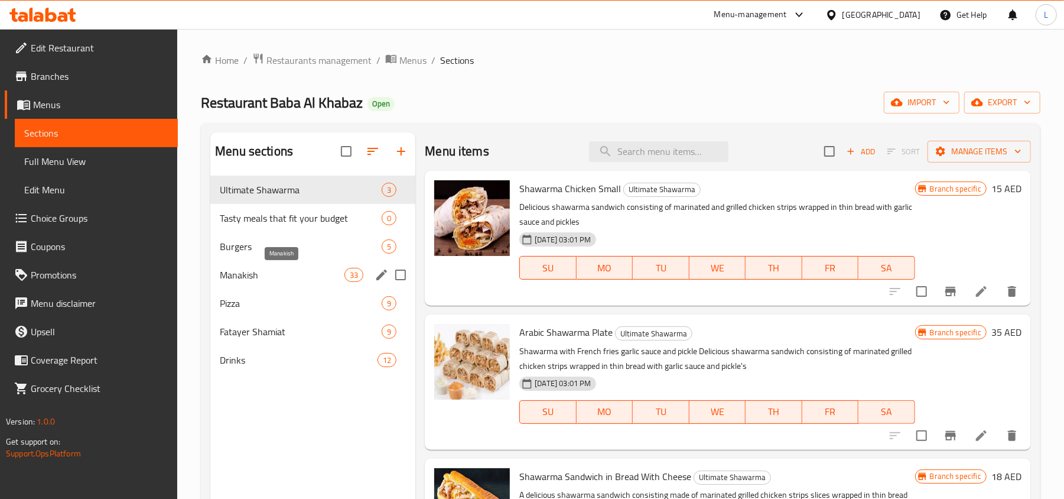
click at [248, 275] on span "Manakish" at bounding box center [282, 275] width 125 height 14
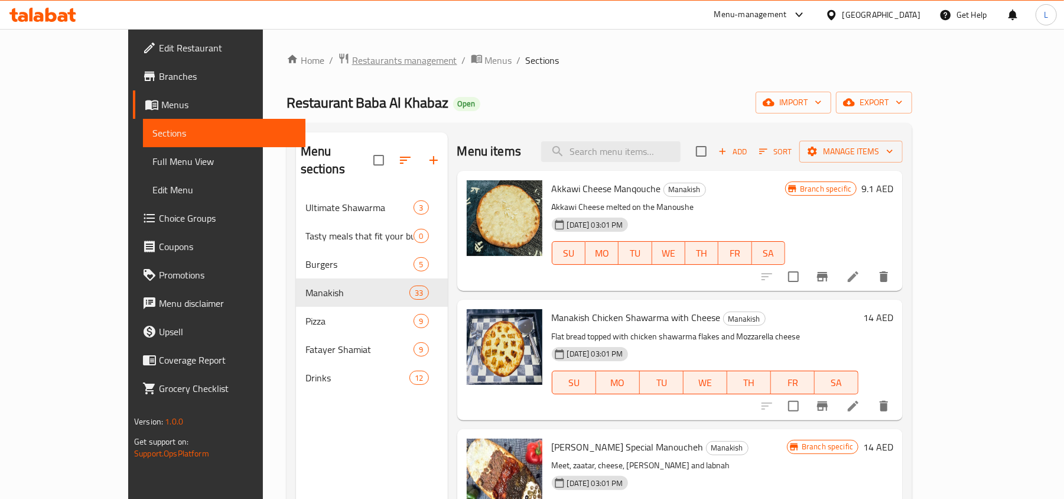
click at [352, 62] on span "Restaurants management" at bounding box center [404, 60] width 105 height 14
click at [159, 71] on span "Branches" at bounding box center [228, 76] width 138 height 14
